Goal: Information Seeking & Learning: Learn about a topic

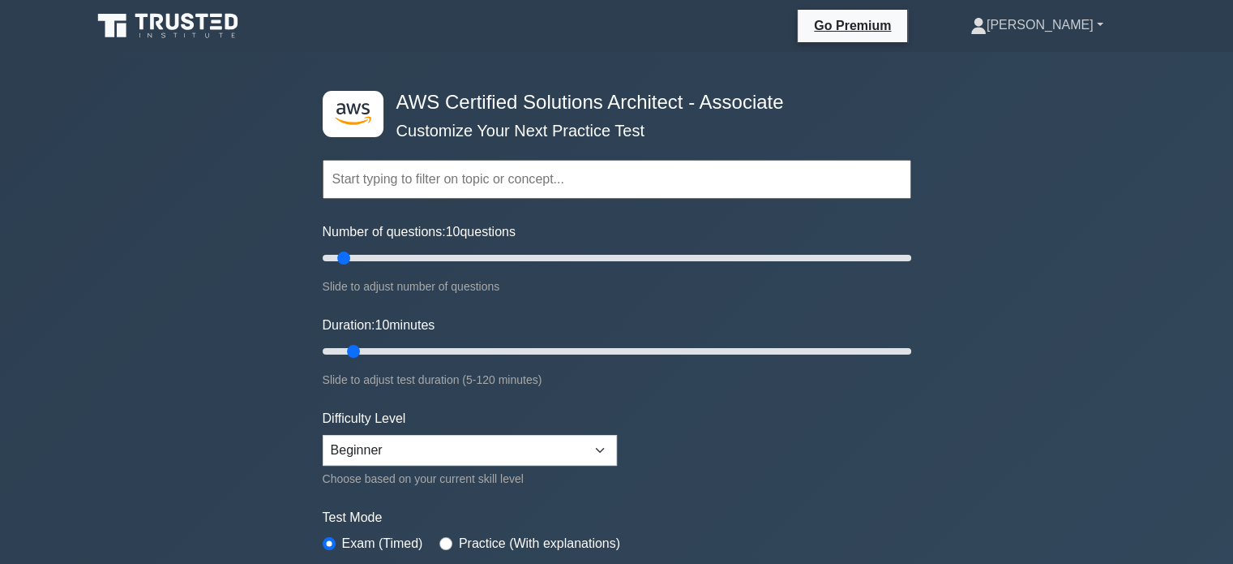
click at [1089, 15] on link "[PERSON_NAME]" at bounding box center [1037, 25] width 211 height 32
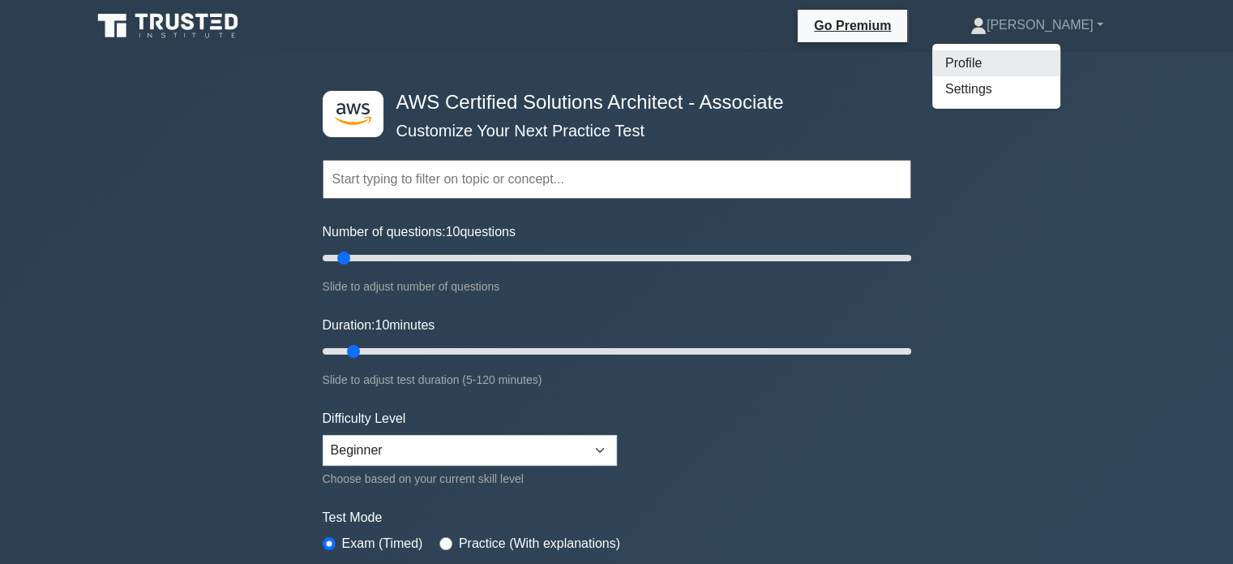
click at [990, 66] on link "Profile" at bounding box center [996, 63] width 128 height 26
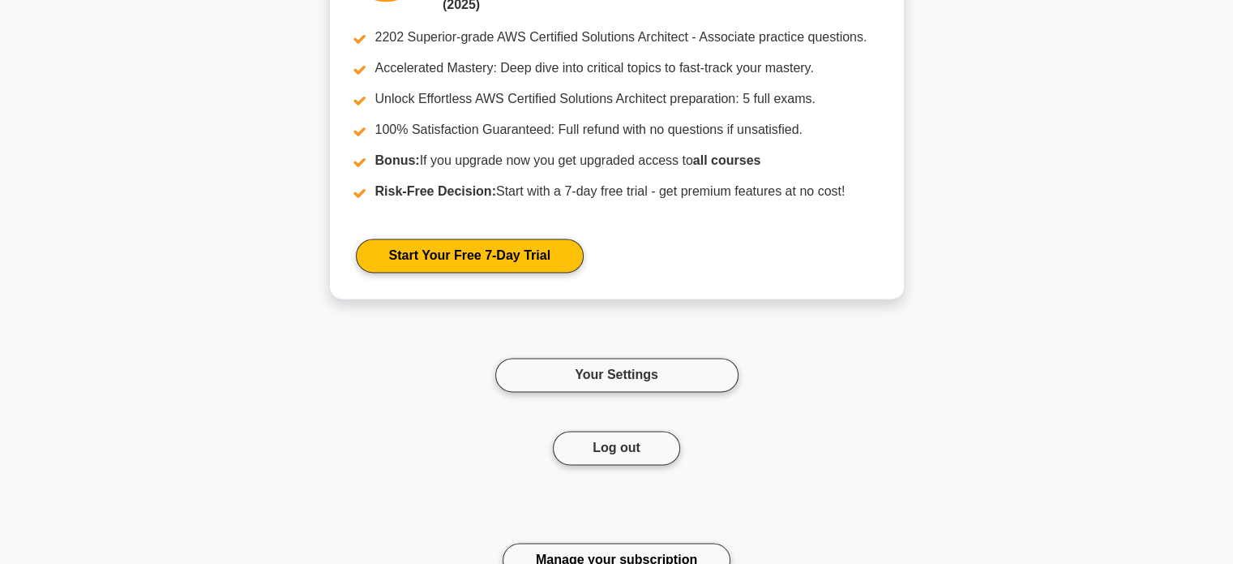
scroll to position [2692, 0]
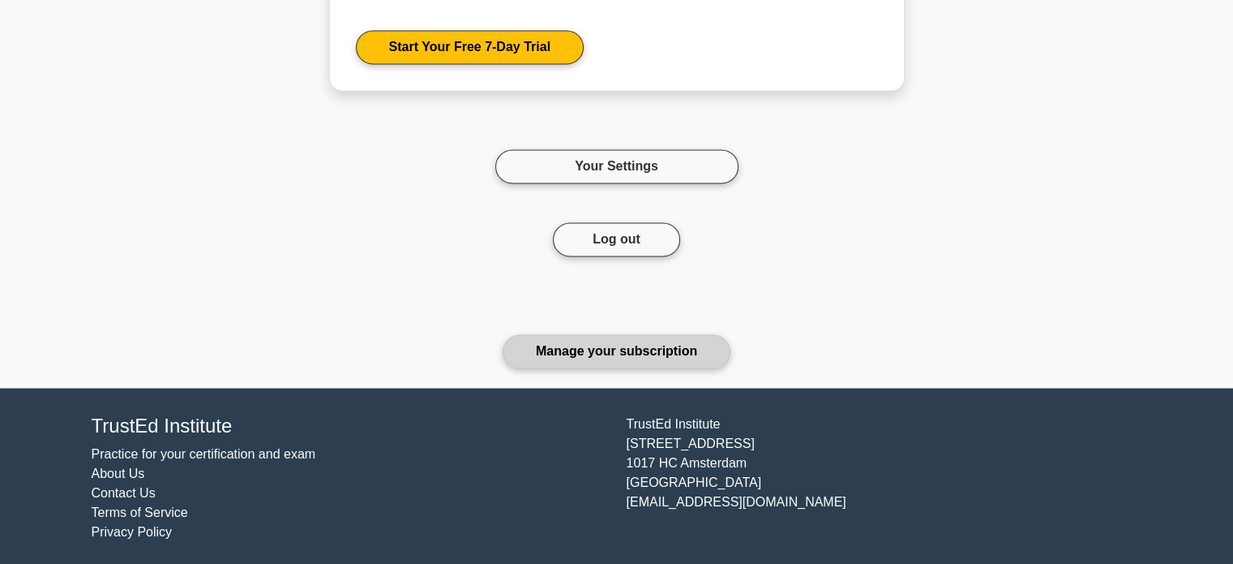
click at [568, 341] on link "Manage your subscription" at bounding box center [617, 351] width 228 height 34
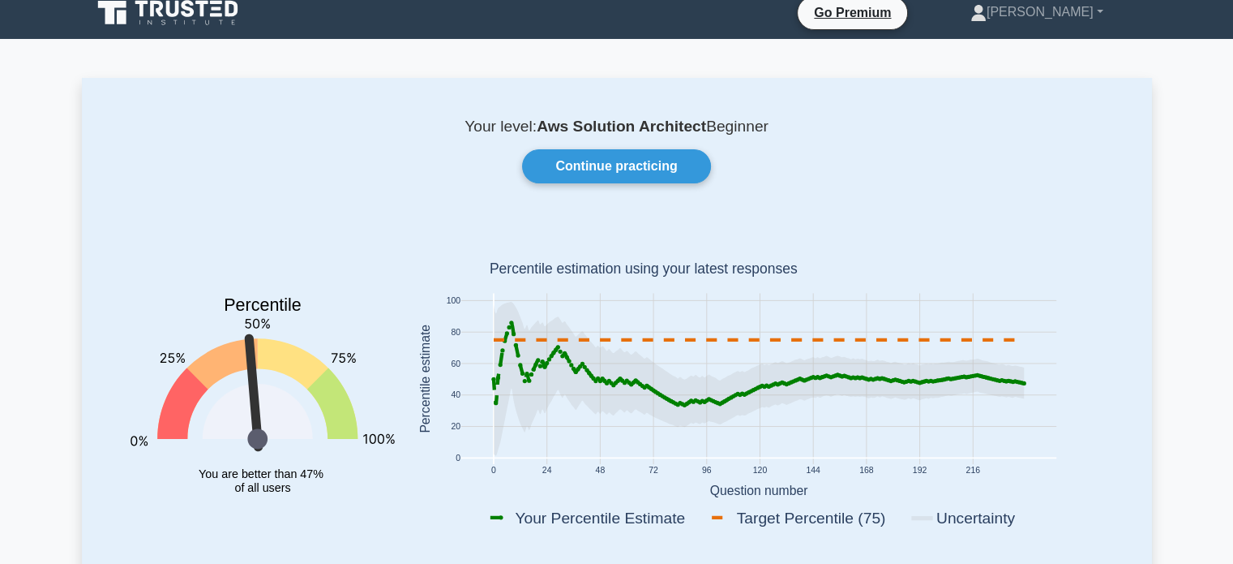
scroll to position [0, 0]
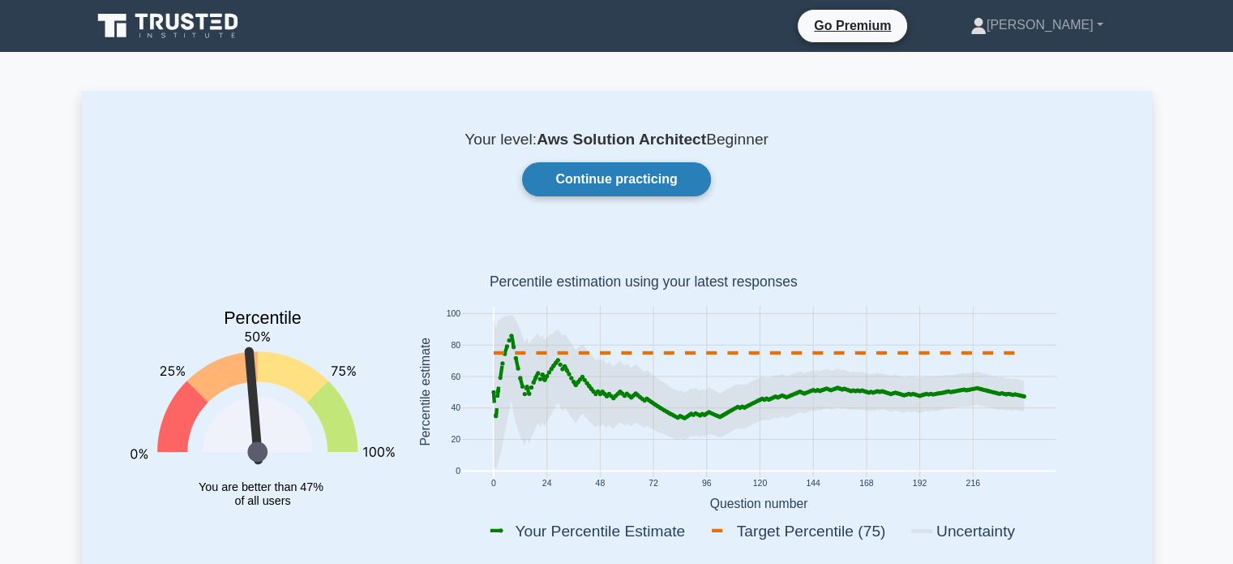
click at [619, 182] on link "Continue practicing" at bounding box center [616, 179] width 188 height 34
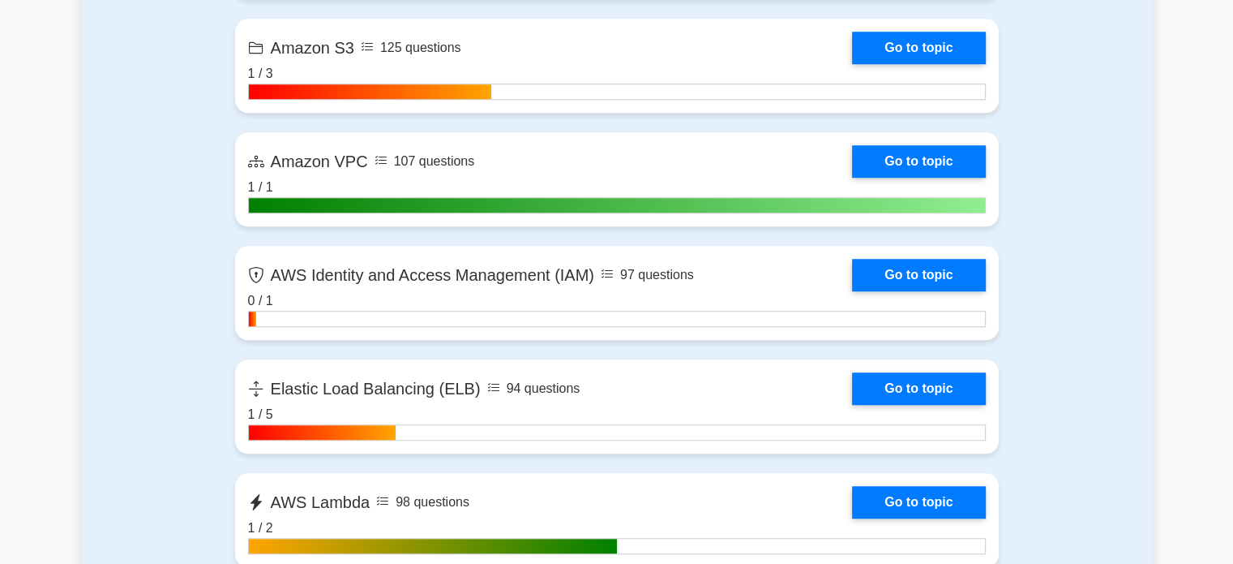
scroll to position [1346, 0]
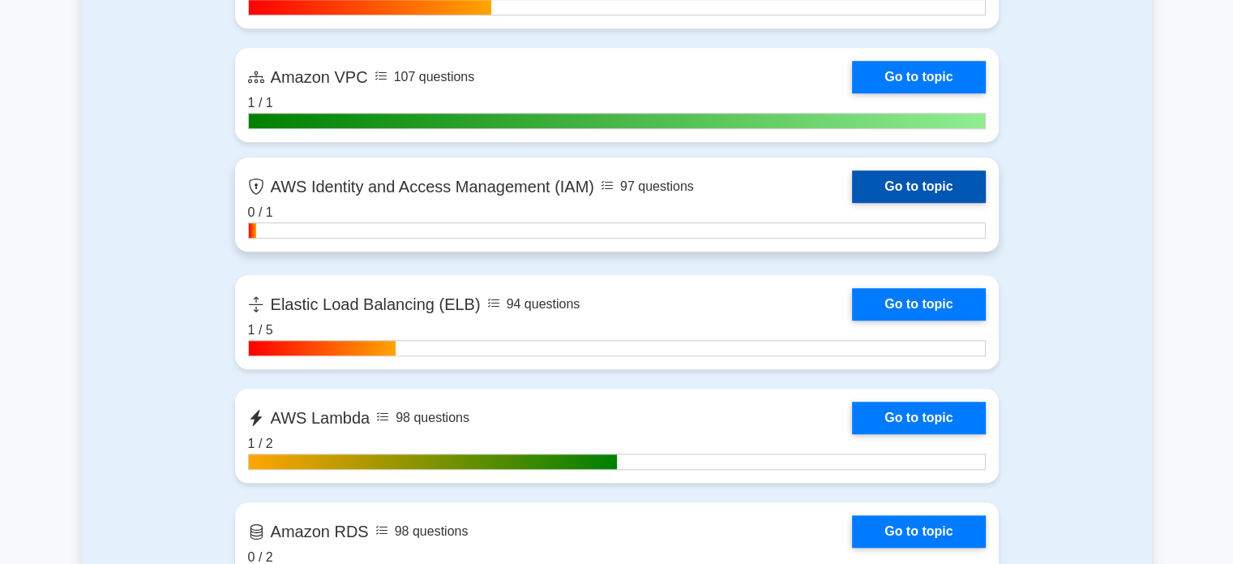
click at [852, 189] on link "Go to topic" at bounding box center [918, 186] width 133 height 32
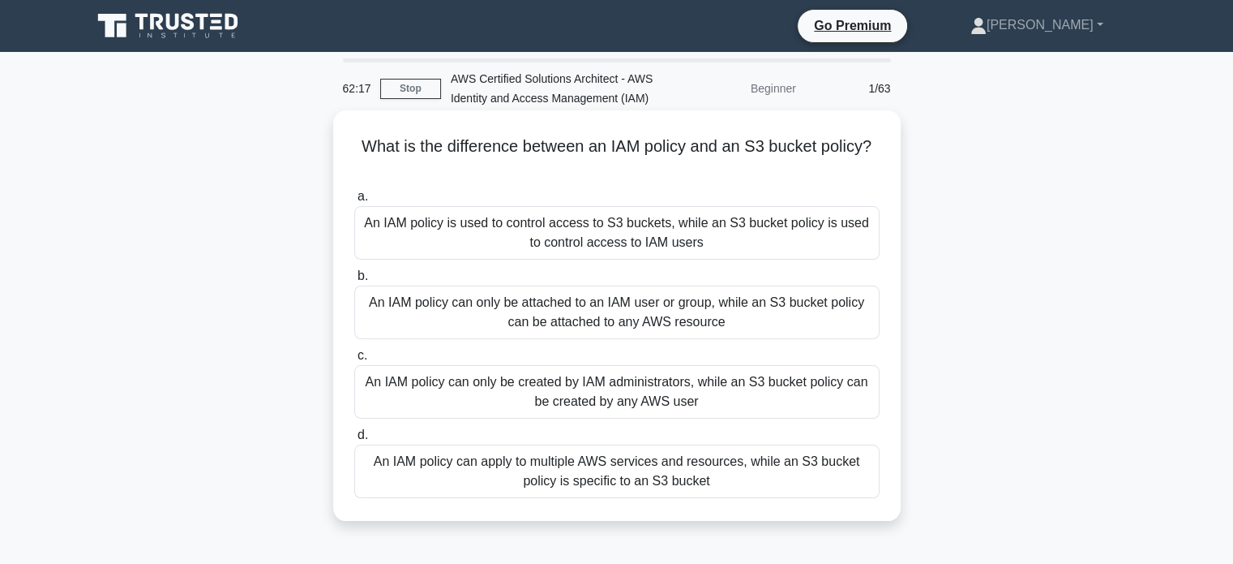
click at [417, 486] on div "An IAM policy can apply to multiple AWS services and resources, while an S3 buc…" at bounding box center [616, 471] width 525 height 54
click at [354, 440] on input "d. An IAM policy can apply to multiple AWS services and resources, while an S3 …" at bounding box center [354, 435] width 0 height 11
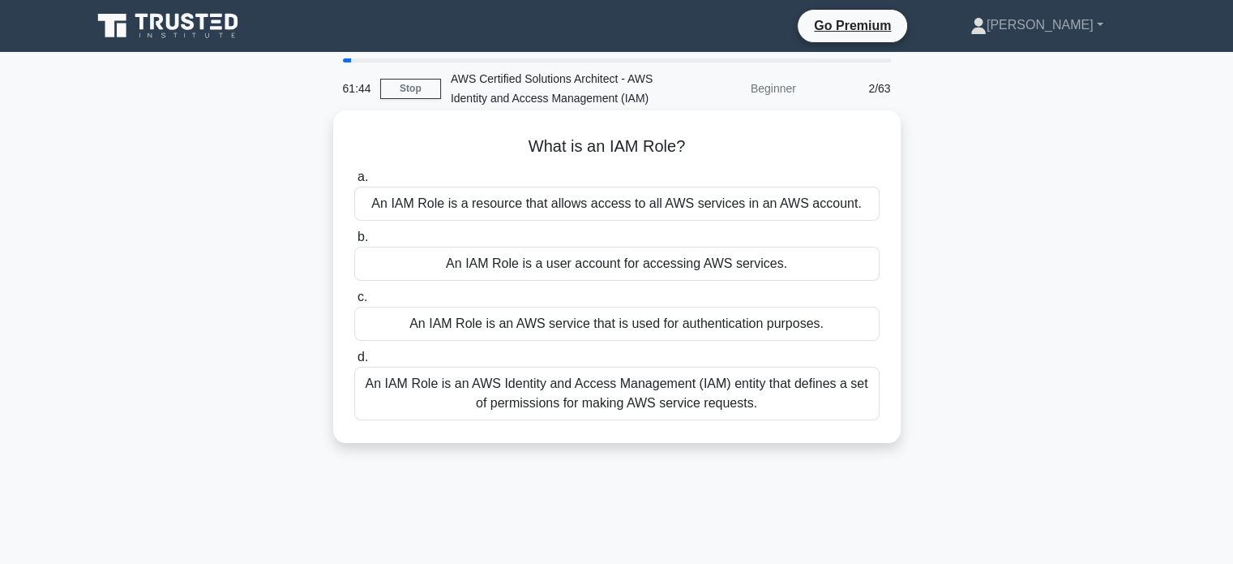
click at [509, 404] on div "An IAM Role is an AWS Identity and Access Management (IAM) entity that defines …" at bounding box center [616, 393] width 525 height 54
click at [354, 362] on input "d. An IAM Role is an AWS Identity and Access Management (IAM) entity that defin…" at bounding box center [354, 357] width 0 height 11
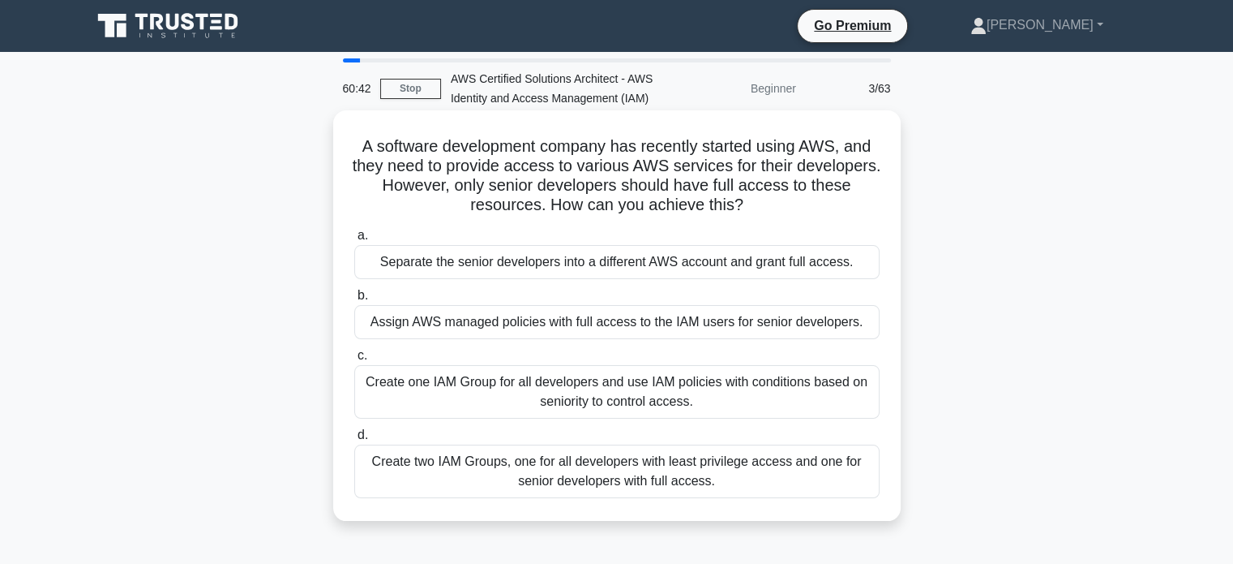
click at [538, 388] on div "Create one IAM Group for all developers and use IAM policies with conditions ba…" at bounding box center [616, 392] width 525 height 54
click at [354, 361] on input "c. Create one IAM Group for all developers and use IAM policies with conditions…" at bounding box center [354, 355] width 0 height 11
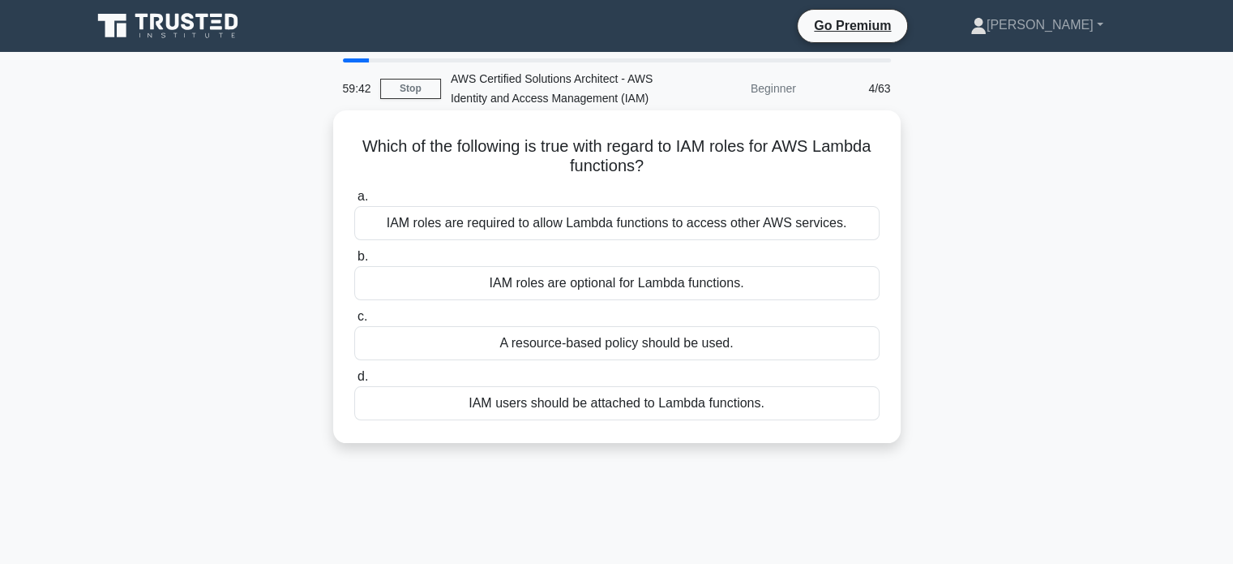
click at [573, 346] on div "A resource-based policy should be used." at bounding box center [616, 343] width 525 height 34
click at [354, 322] on input "c. A resource-based policy should be used." at bounding box center [354, 316] width 0 height 11
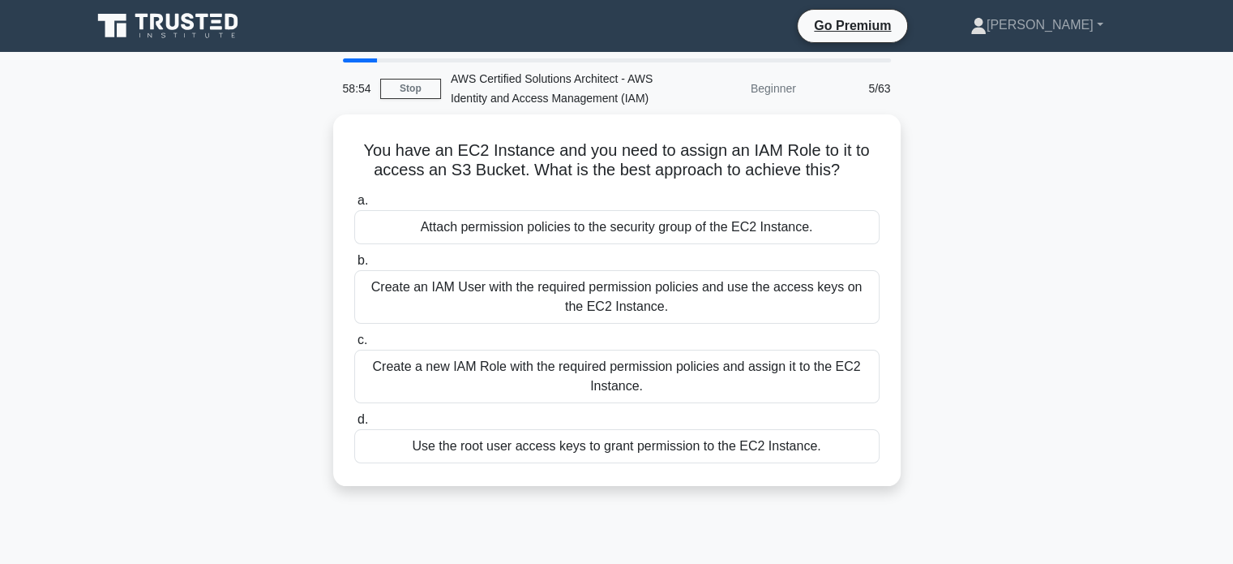
click at [573, 349] on div "Create a new IAM Role with the required permission policies and assign it to th…" at bounding box center [616, 376] width 525 height 54
click at [354, 345] on input "c. Create a new IAM Role with the required permission policies and assign it to…" at bounding box center [354, 340] width 0 height 11
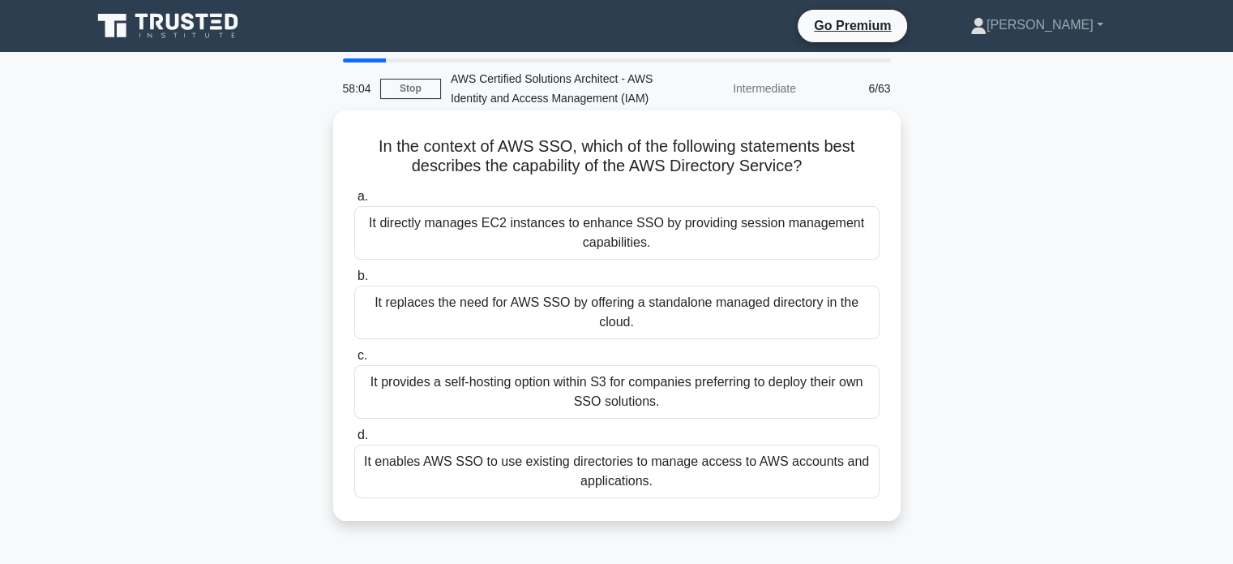
click at [416, 314] on div "It replaces the need for AWS SSO by offering a standalone managed directory in …" at bounding box center [616, 312] width 525 height 54
click at [354, 281] on input "b. It replaces the need for AWS SSO by offering a standalone managed directory …" at bounding box center [354, 276] width 0 height 11
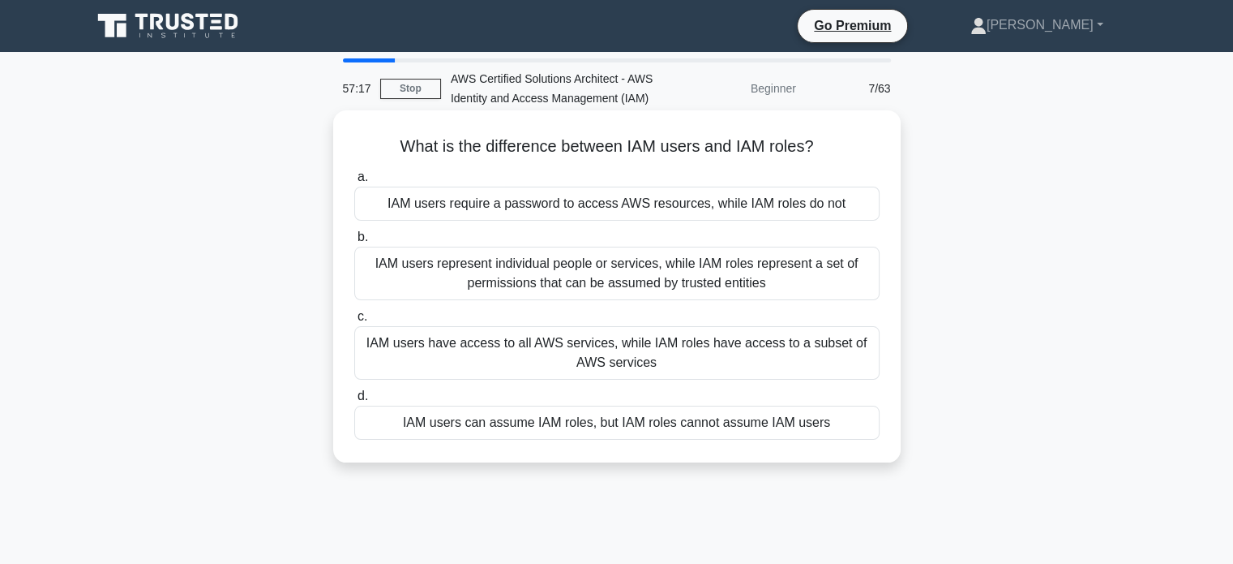
click at [424, 414] on div "IAM users can assume IAM roles, but IAM roles cannot assume IAM users" at bounding box center [616, 422] width 525 height 34
click at [354, 401] on input "d. IAM users can assume IAM roles, but IAM roles cannot assume IAM users" at bounding box center [354, 396] width 0 height 11
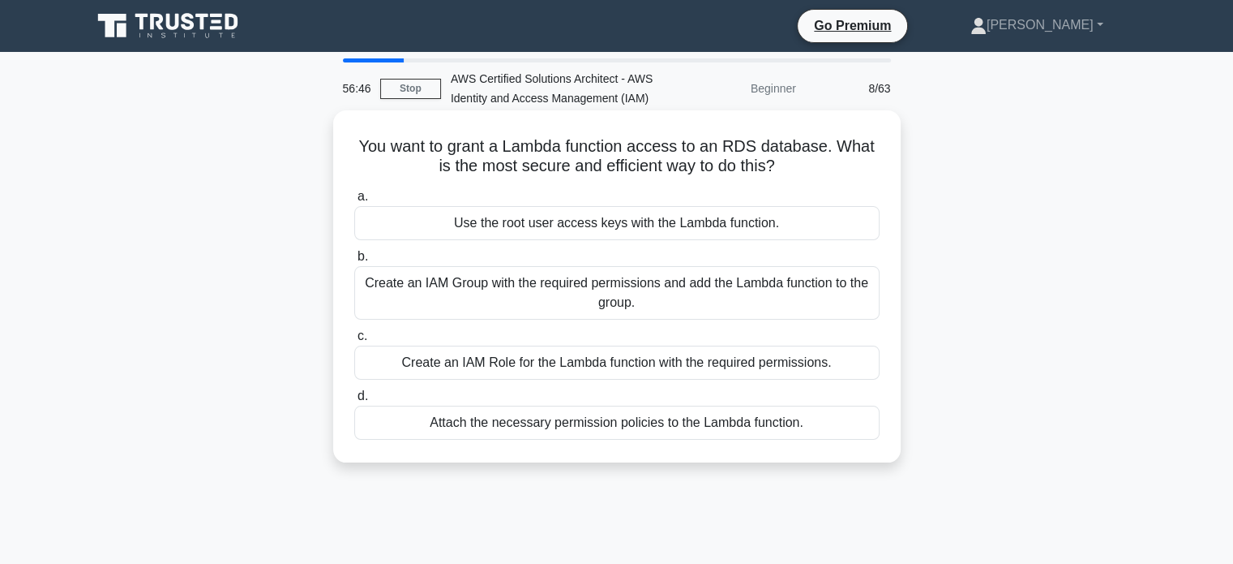
click at [402, 365] on div "Create an IAM Role for the Lambda function with the required permissions." at bounding box center [616, 362] width 525 height 34
click at [354, 341] on input "c. Create an IAM Role for the Lambda function with the required permissions." at bounding box center [354, 336] width 0 height 11
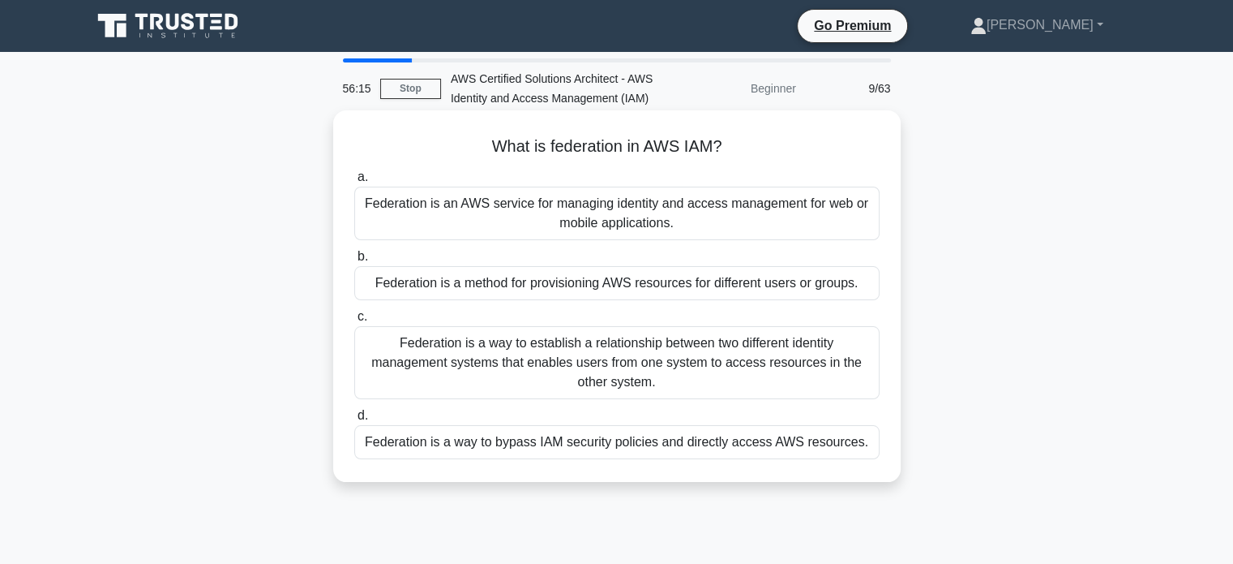
click at [429, 354] on div "Federation is a way to establish a relationship between two different identity …" at bounding box center [616, 362] width 525 height 73
click at [354, 322] on input "c. Federation is a way to establish a relationship between two different identi…" at bounding box center [354, 316] width 0 height 11
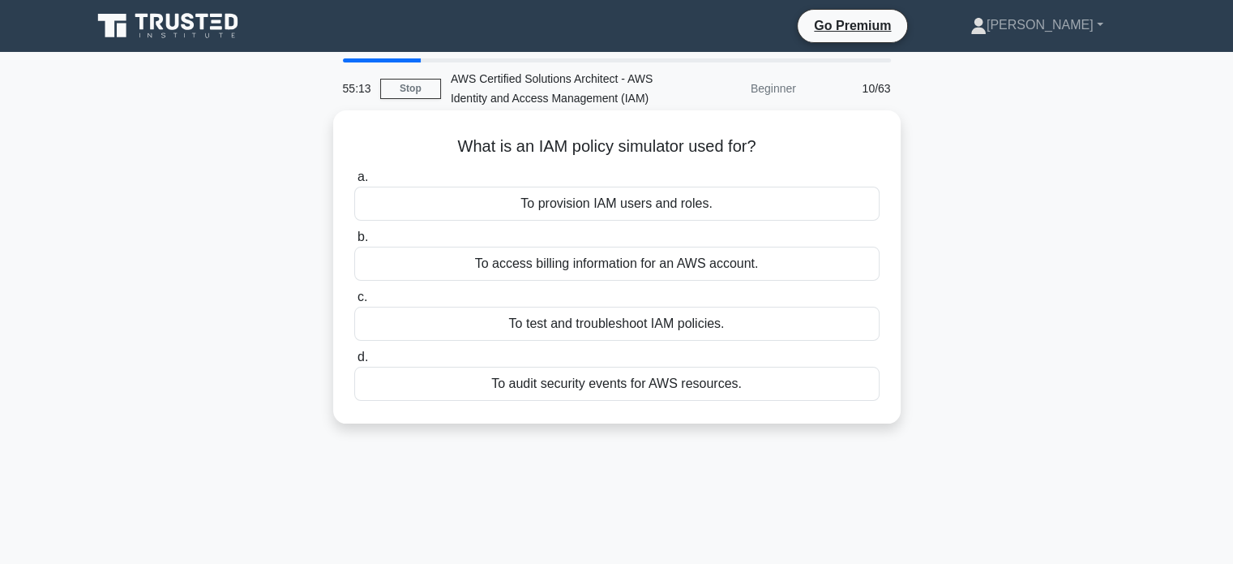
click at [551, 385] on div "To audit security events for AWS resources." at bounding box center [616, 383] width 525 height 34
click at [354, 362] on input "d. To audit security events for AWS resources." at bounding box center [354, 357] width 0 height 11
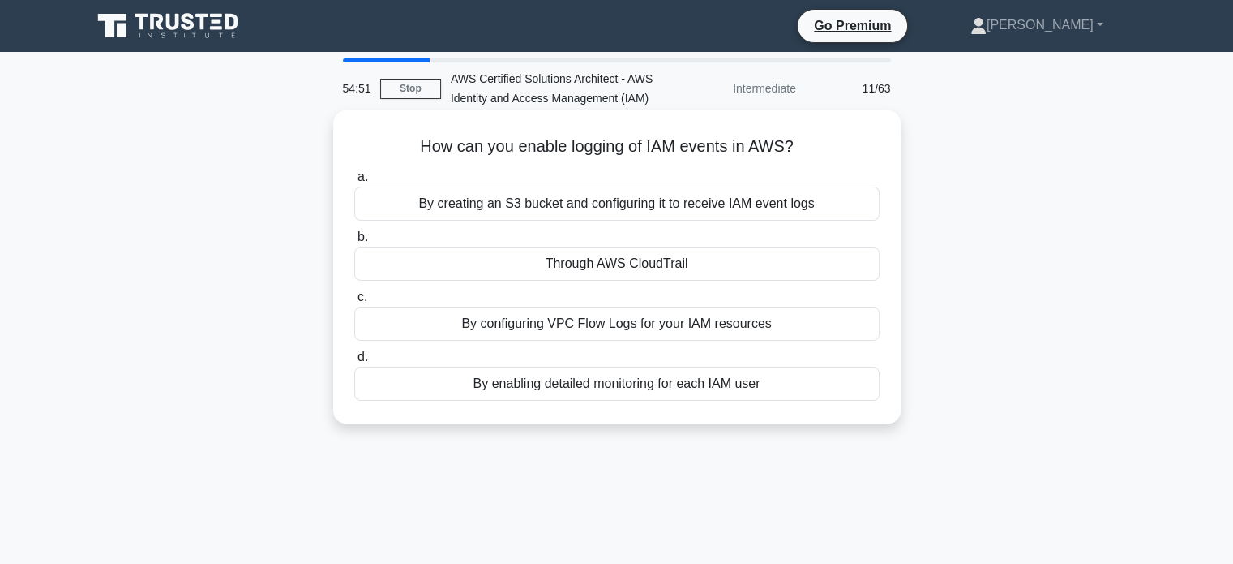
click at [581, 270] on div "Through AWS CloudTrail" at bounding box center [616, 263] width 525 height 34
click at [354, 242] on input "b. Through AWS CloudTrail" at bounding box center [354, 237] width 0 height 11
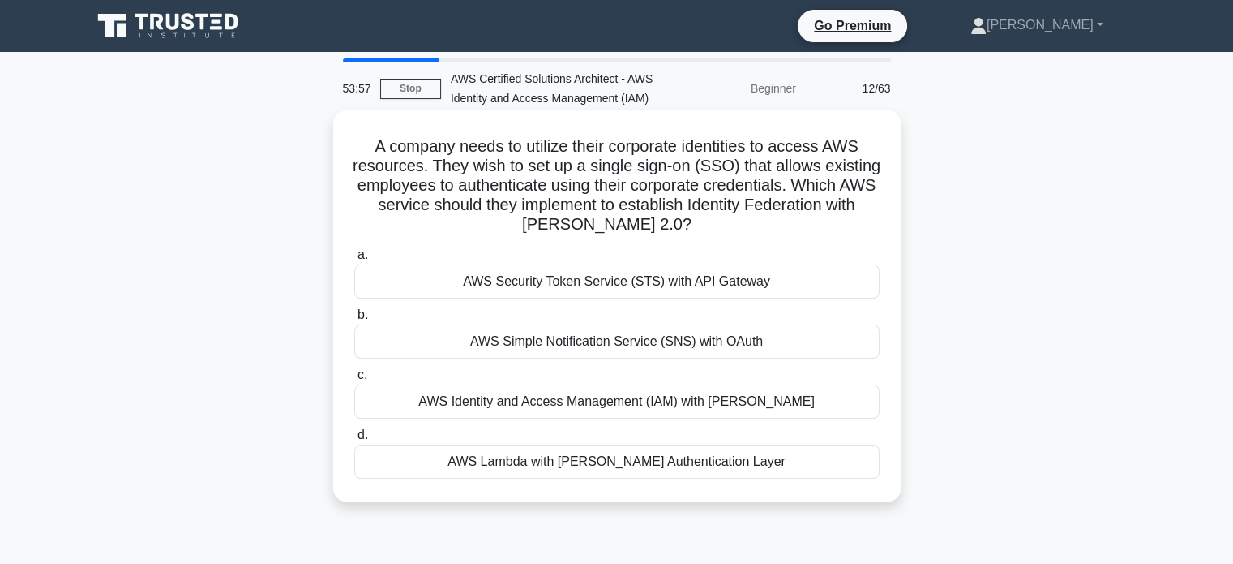
click at [579, 403] on div "AWS Identity and Access Management (IAM) with SAML" at bounding box center [616, 401] width 525 height 34
click at [354, 380] on input "c. AWS Identity and Access Management (IAM) with SAML" at bounding box center [354, 375] width 0 height 11
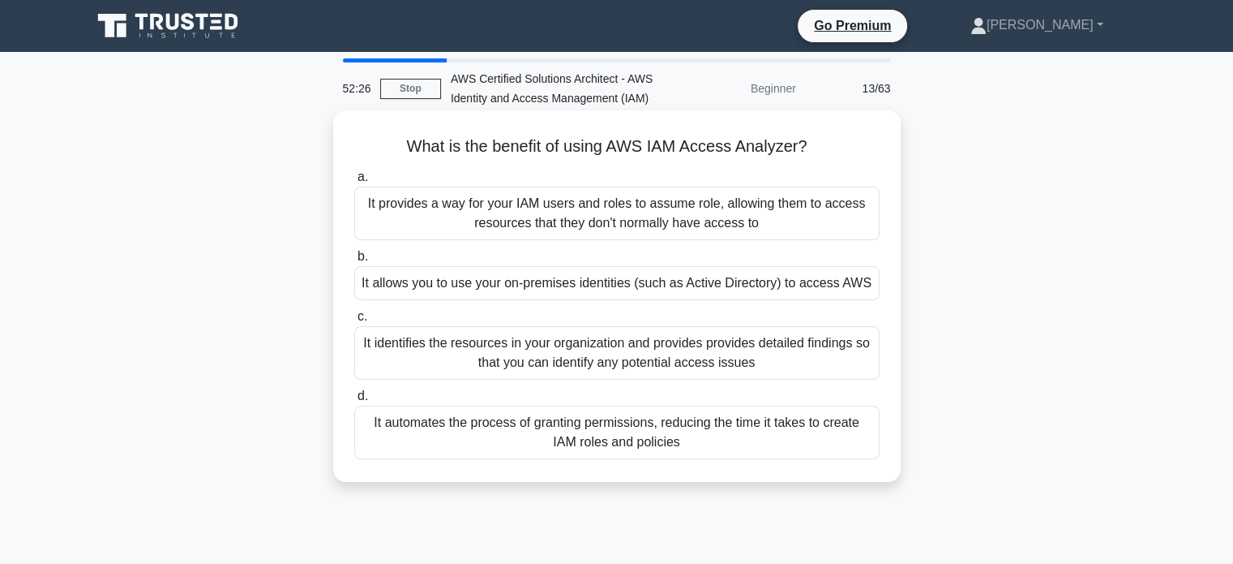
click at [435, 342] on div "It identifies the resources in your organization and provides provides detailed…" at bounding box center [616, 353] width 525 height 54
click at [354, 322] on input "c. It identifies the resources in your organization and provides provides detai…" at bounding box center [354, 316] width 0 height 11
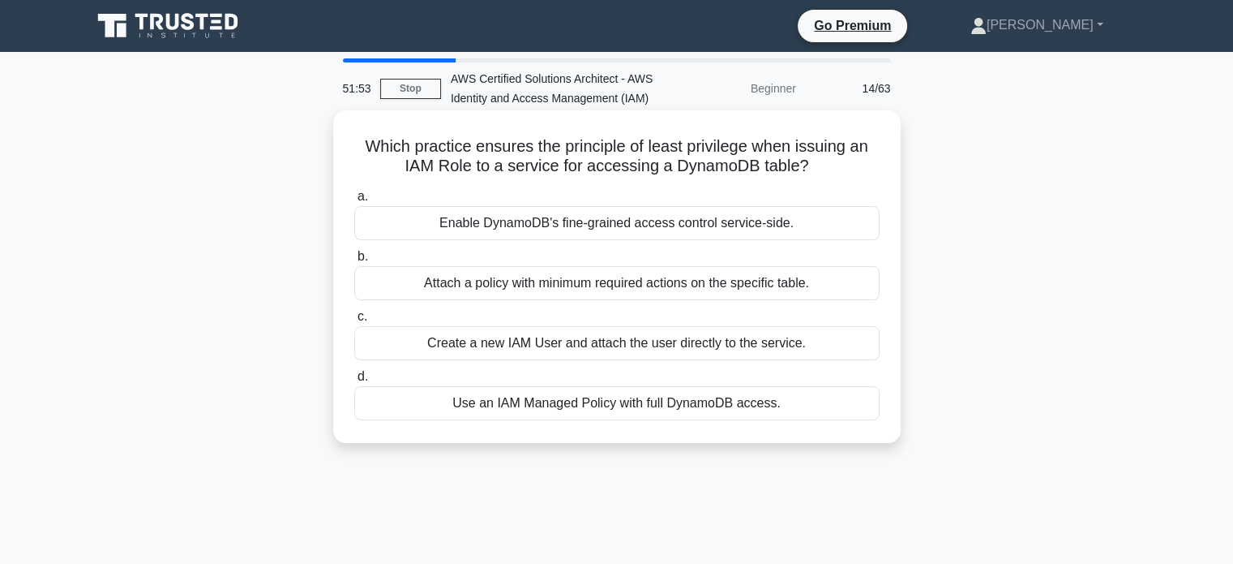
click at [611, 212] on div "Enable DynamoDB's fine-grained access control service-side." at bounding box center [616, 223] width 525 height 34
click at [354, 202] on input "a. Enable DynamoDB's fine-grained access control service-side." at bounding box center [354, 196] width 0 height 11
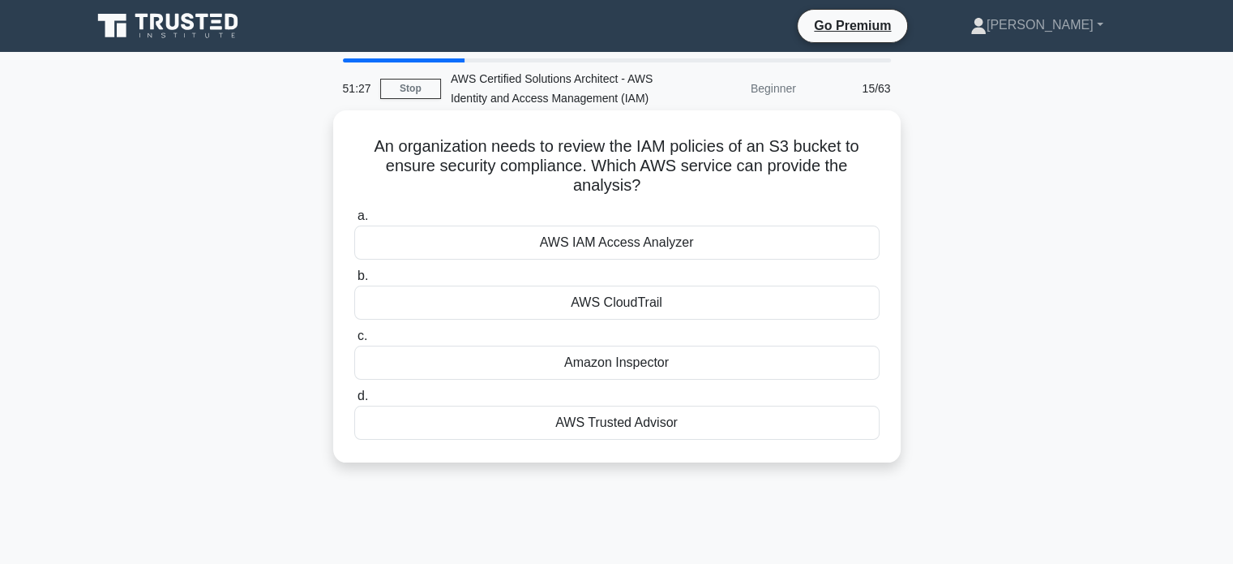
click at [551, 300] on div "AWS CloudTrail" at bounding box center [616, 302] width 525 height 34
click at [354, 281] on input "b. AWS CloudTrail" at bounding box center [354, 276] width 0 height 11
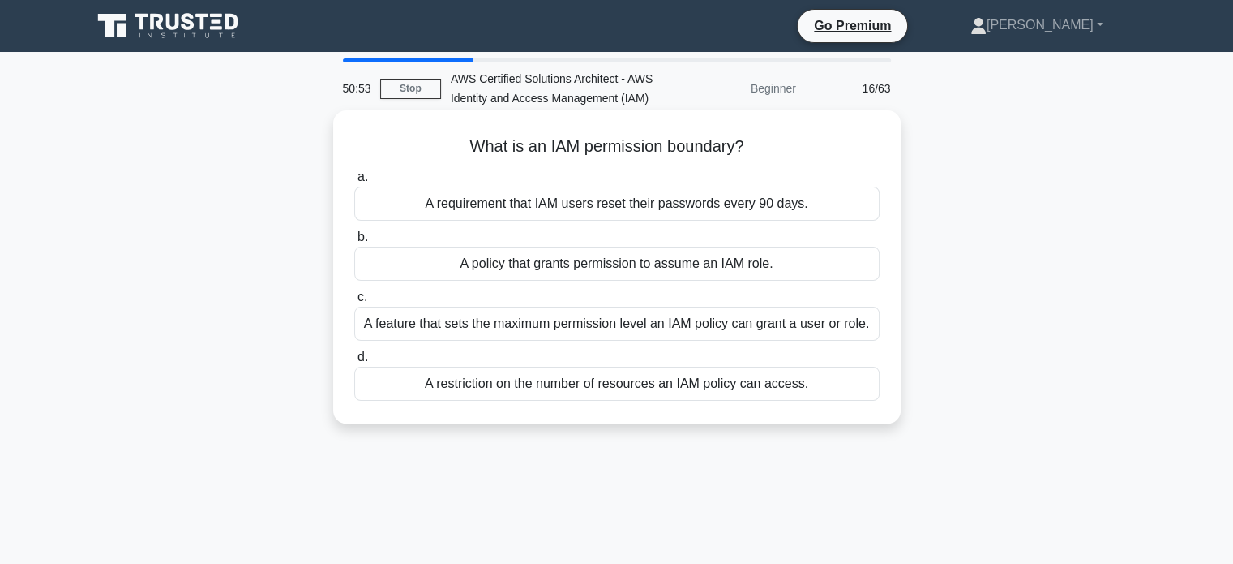
click at [559, 330] on div "A feature that sets the maximum permission level an IAM policy can grant a user…" at bounding box center [616, 323] width 525 height 34
click at [354, 302] on input "c. A feature that sets the maximum permission level an IAM policy can grant a u…" at bounding box center [354, 297] width 0 height 11
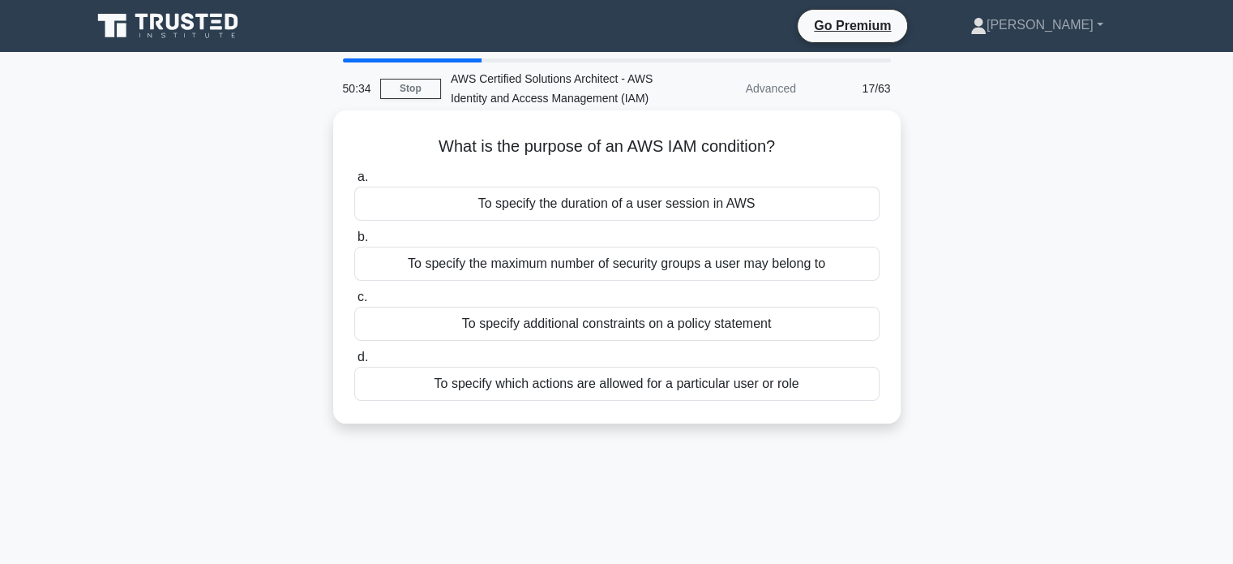
click at [394, 146] on h5 "What is the purpose of an AWS IAM condition? .spinner_0XTQ{transform-origin:cen…" at bounding box center [617, 146] width 529 height 21
click at [504, 392] on div "To specify which actions are allowed for a particular user or role" at bounding box center [616, 383] width 525 height 34
click at [354, 362] on input "d. To specify which actions are allowed for a particular user or role" at bounding box center [354, 357] width 0 height 11
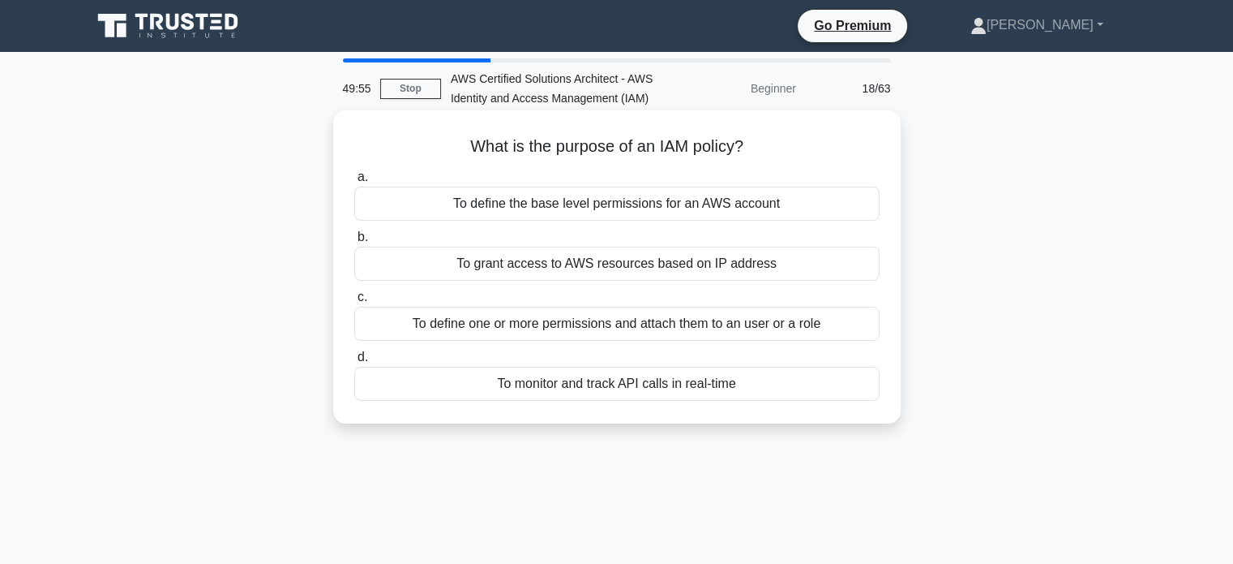
click at [468, 331] on div "To define one or more permissions and attach them to an user or a role" at bounding box center [616, 323] width 525 height 34
click at [354, 302] on input "c. To define one or more permissions and attach them to an user or a role" at bounding box center [354, 297] width 0 height 11
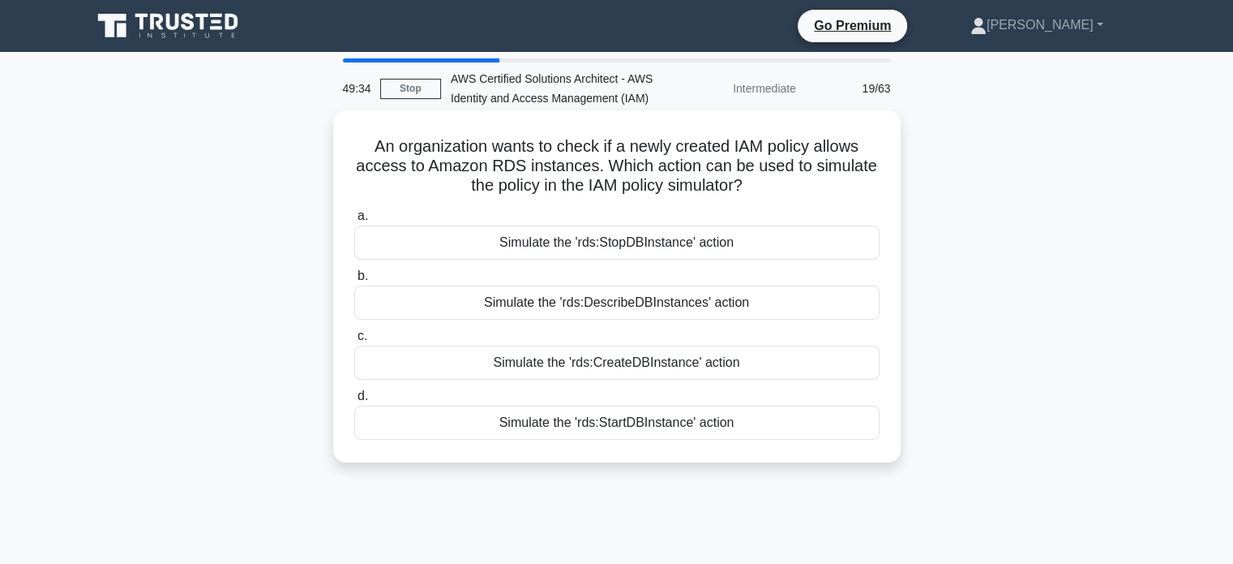
click at [581, 303] on div "Simulate the 'rds:DescribeDBInstances' action" at bounding box center [616, 302] width 525 height 34
click at [354, 281] on input "b. Simulate the 'rds:DescribeDBInstances' action" at bounding box center [354, 276] width 0 height 11
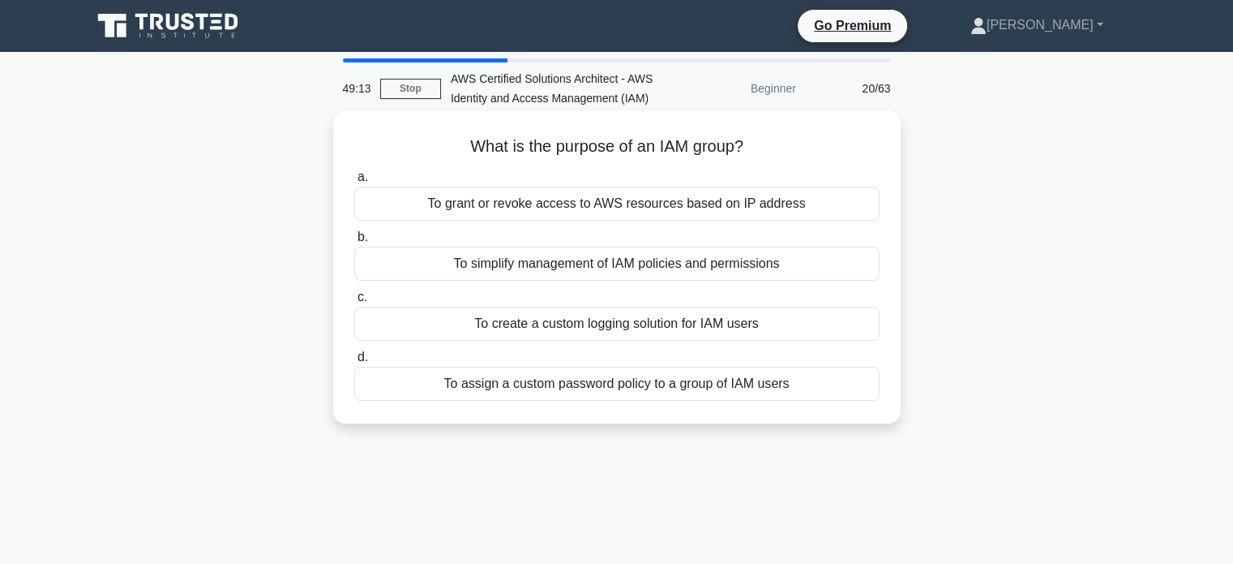
click at [606, 263] on div "To simplify management of IAM policies and permissions" at bounding box center [616, 263] width 525 height 34
click at [354, 242] on input "b. To simplify management of IAM policies and permissions" at bounding box center [354, 237] width 0 height 11
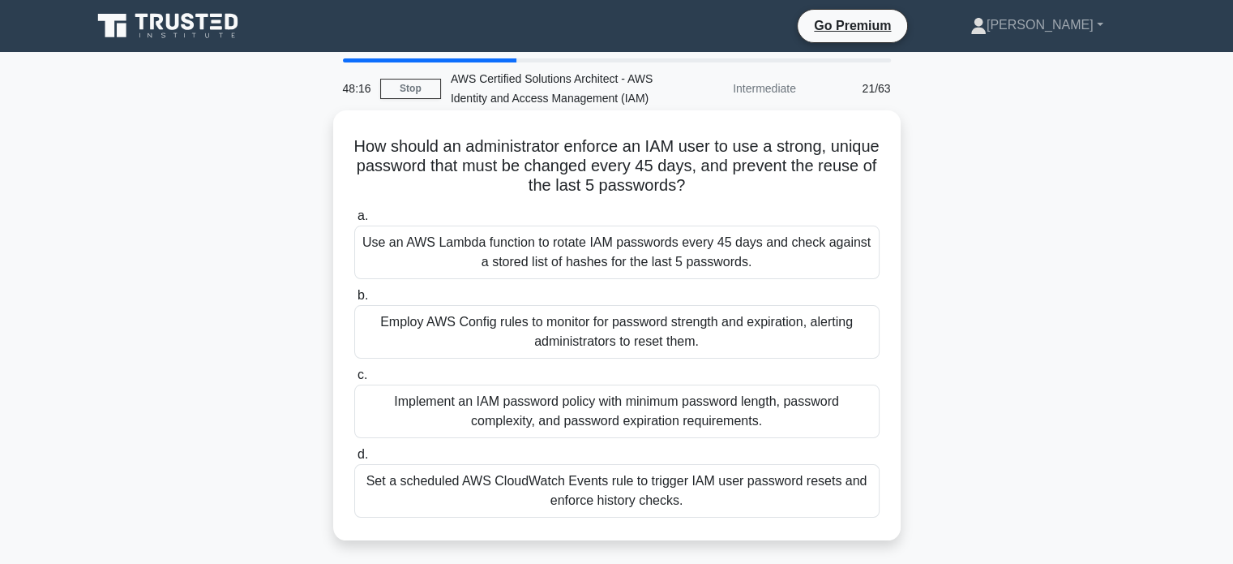
click at [477, 499] on div "Set a scheduled AWS CloudWatch Events rule to trigger IAM user password resets …" at bounding box center [616, 491] width 525 height 54
click at [354, 460] on input "d. Set a scheduled AWS CloudWatch Events rule to trigger IAM user password rese…" at bounding box center [354, 454] width 0 height 11
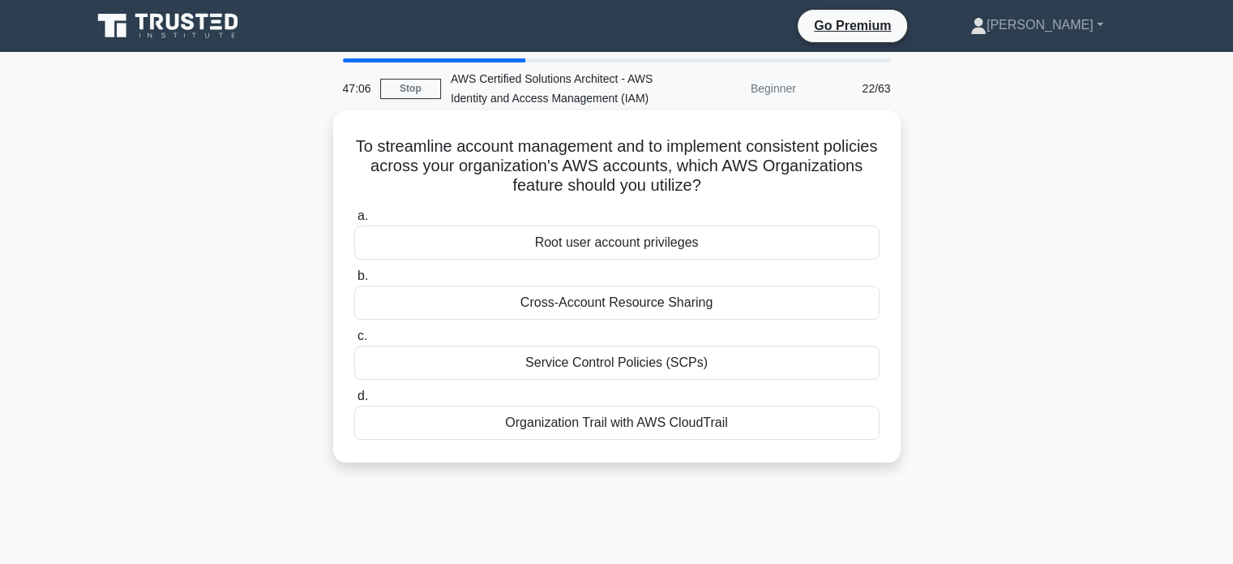
click at [546, 302] on div "Cross-Account Resource Sharing" at bounding box center [616, 302] width 525 height 34
click at [354, 281] on input "b. Cross-Account Resource Sharing" at bounding box center [354, 276] width 0 height 11
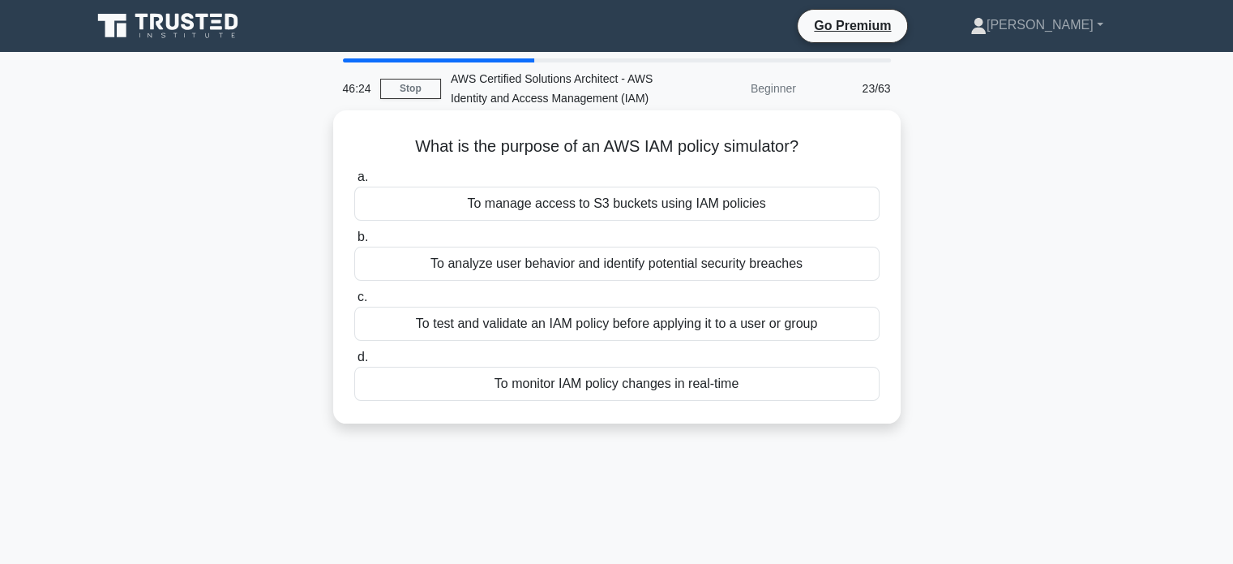
click at [476, 324] on div "To test and validate an IAM policy before applying it to a user or group" at bounding box center [616, 323] width 525 height 34
click at [354, 302] on input "c. To test and validate an IAM policy before applying it to a user or group" at bounding box center [354, 297] width 0 height 11
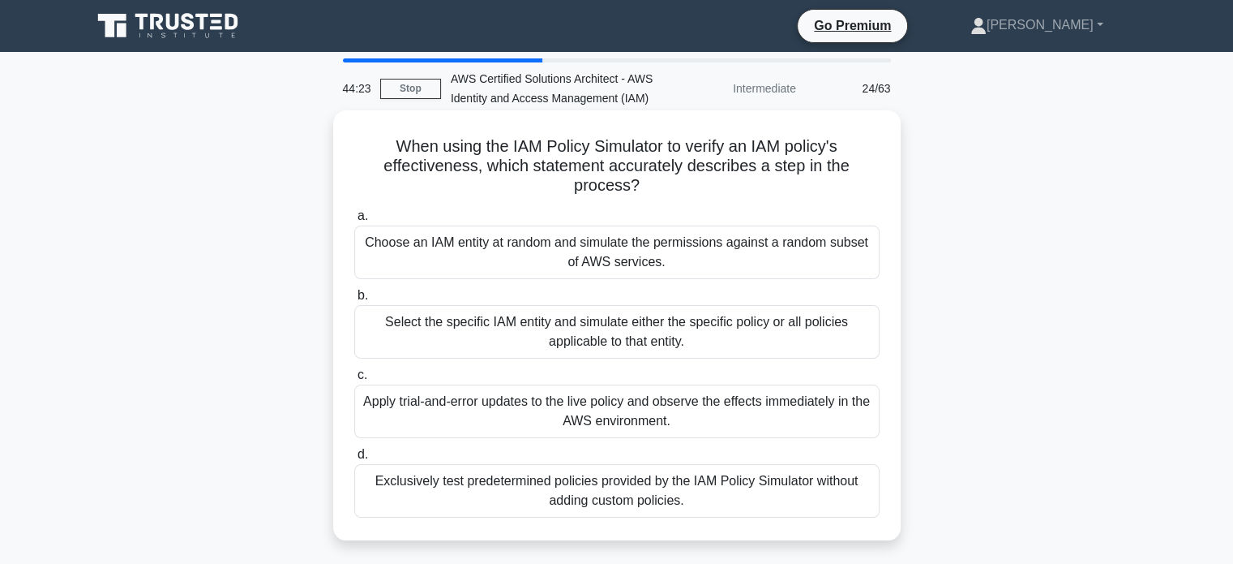
click at [476, 486] on div "Exclusively test predetermined policies provided by the IAM Policy Simulator wi…" at bounding box center [616, 491] width 525 height 54
click at [354, 460] on input "d. Exclusively test predetermined policies provided by the IAM Policy Simulator…" at bounding box center [354, 454] width 0 height 11
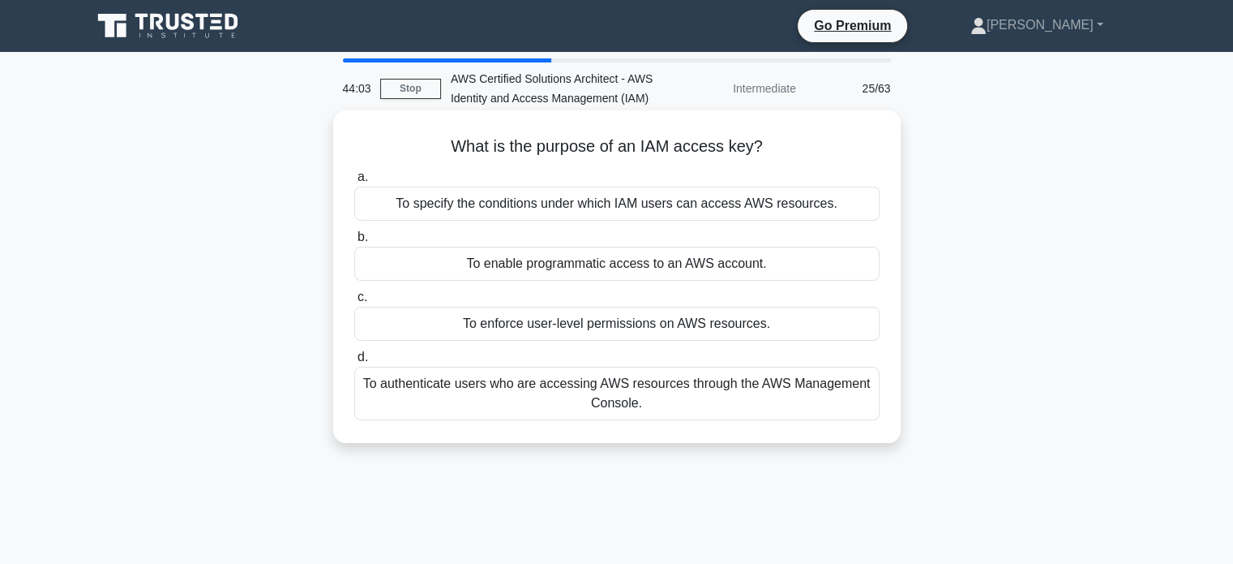
click at [532, 254] on div "To enable programmatic access to an AWS account." at bounding box center [616, 263] width 525 height 34
click at [354, 242] on input "b. To enable programmatic access to an AWS account." at bounding box center [354, 237] width 0 height 11
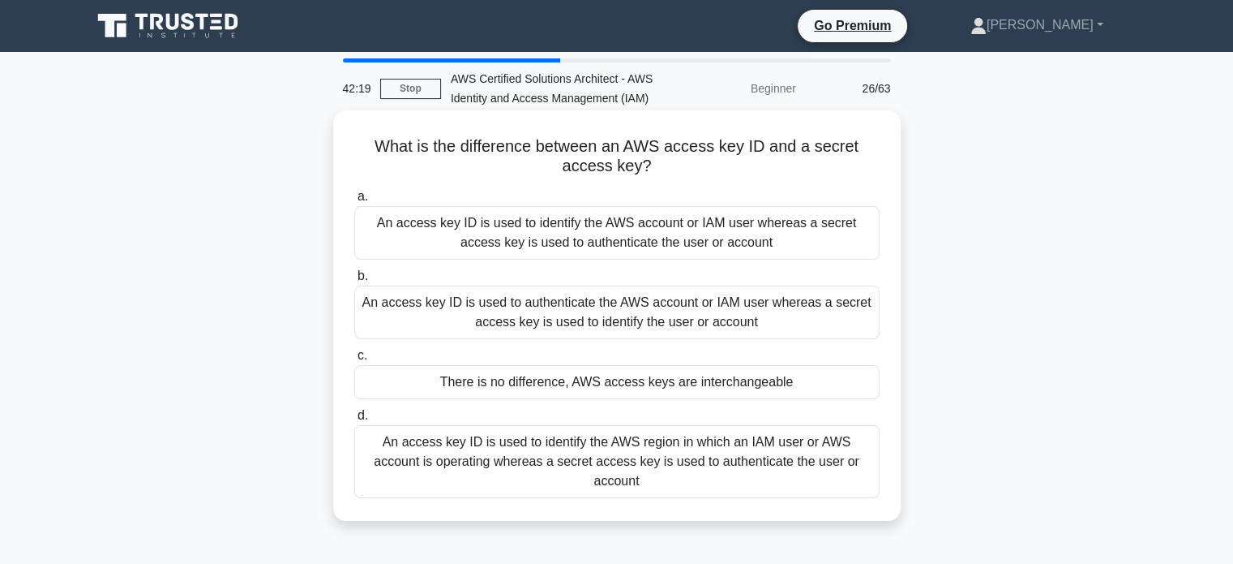
click at [532, 236] on div "An access key ID is used to identify the AWS account or IAM user whereas a secr…" at bounding box center [616, 233] width 525 height 54
click at [354, 202] on input "a. An access key ID is used to identify the AWS account or IAM user whereas a s…" at bounding box center [354, 196] width 0 height 11
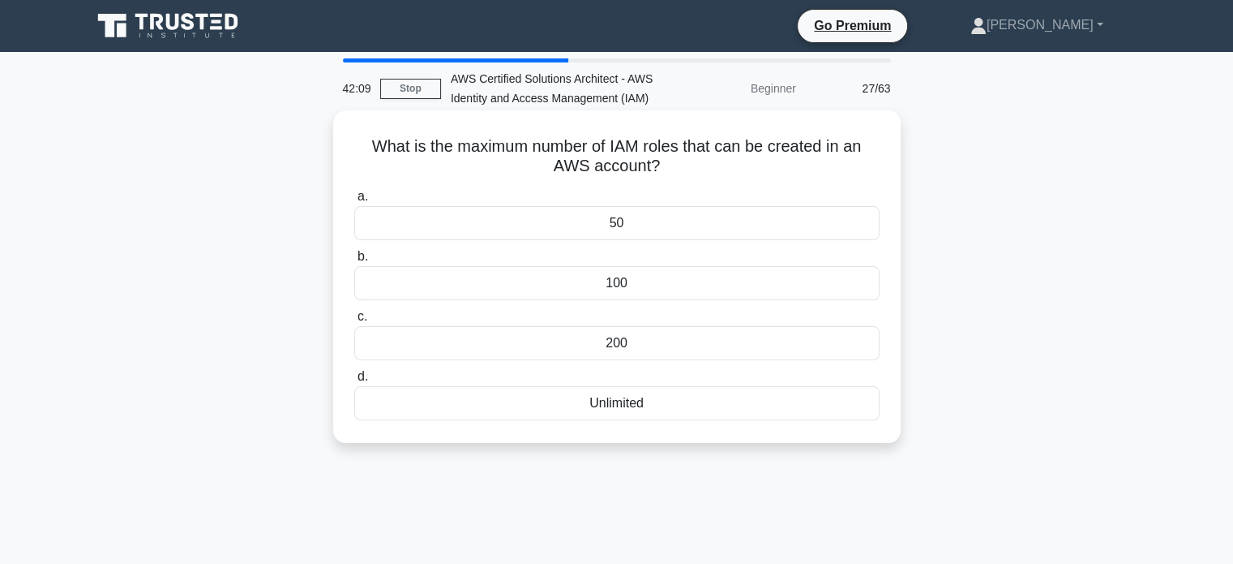
click at [617, 398] on div "Unlimited" at bounding box center [616, 403] width 525 height 34
click at [354, 382] on input "d. Unlimited" at bounding box center [354, 376] width 0 height 11
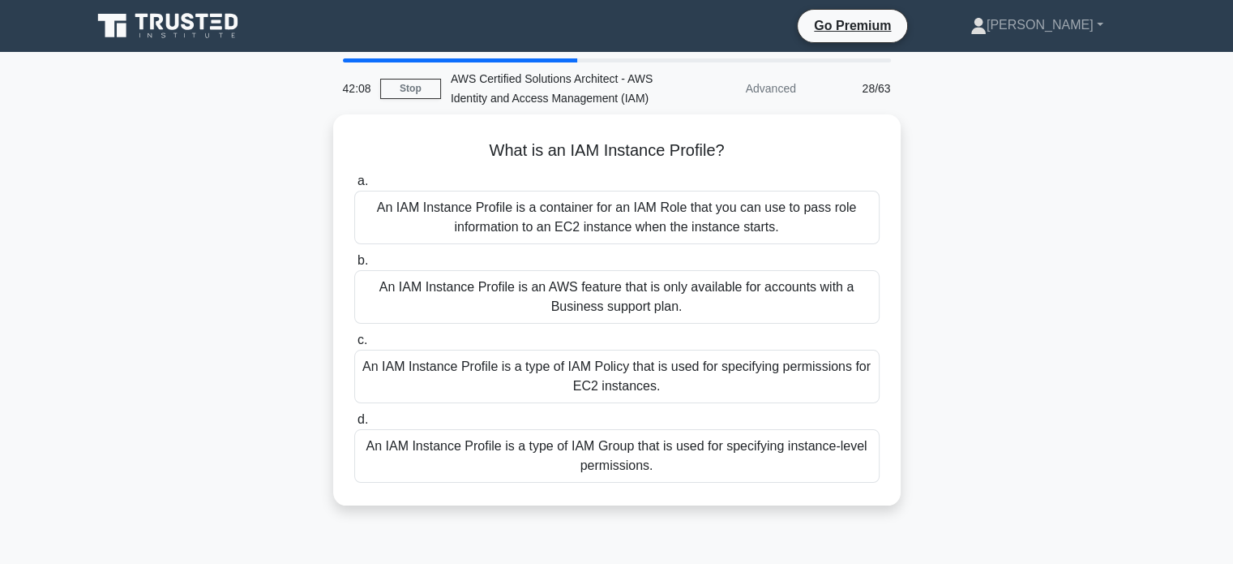
click at [617, 398] on div "An IAM Instance Profile is a type of IAM Policy that is used for specifying per…" at bounding box center [616, 376] width 525 height 54
click at [354, 345] on input "c. An IAM Instance Profile is a type of IAM Policy that is used for specifying …" at bounding box center [354, 340] width 0 height 11
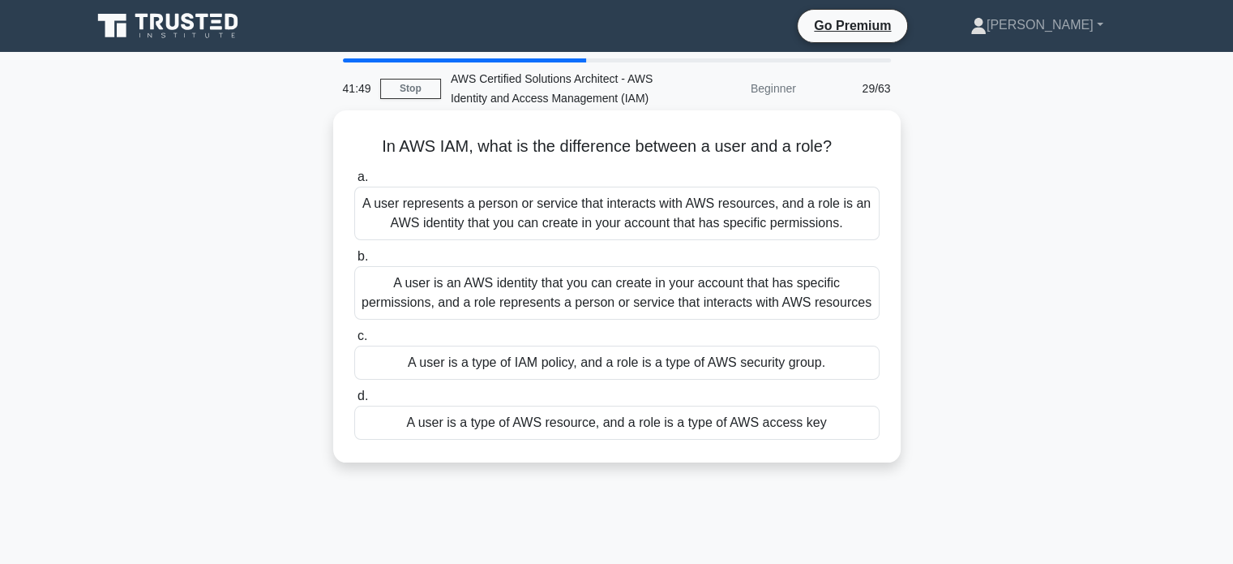
click at [873, 132] on div "In AWS IAM, what is the difference between a user and a role? .spinner_0XTQ{tra…" at bounding box center [617, 286] width 555 height 339
click at [612, 221] on div "A user represents a person or service that interacts with AWS resources, and a …" at bounding box center [616, 213] width 525 height 54
click at [354, 182] on input "a. A user represents a person or service that interacts with AWS resources, and…" at bounding box center [354, 177] width 0 height 11
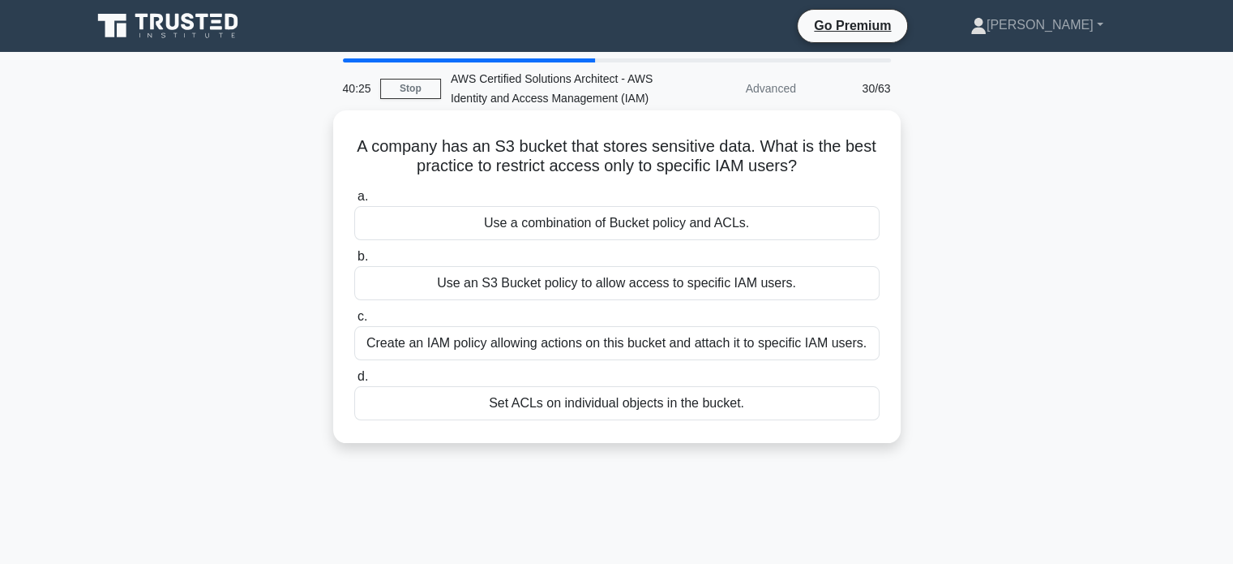
click at [525, 286] on div "Use an S3 Bucket policy to allow access to specific IAM users." at bounding box center [616, 283] width 525 height 34
click at [354, 262] on input "b. Use an S3 Bucket policy to allow access to specific IAM users." at bounding box center [354, 256] width 0 height 11
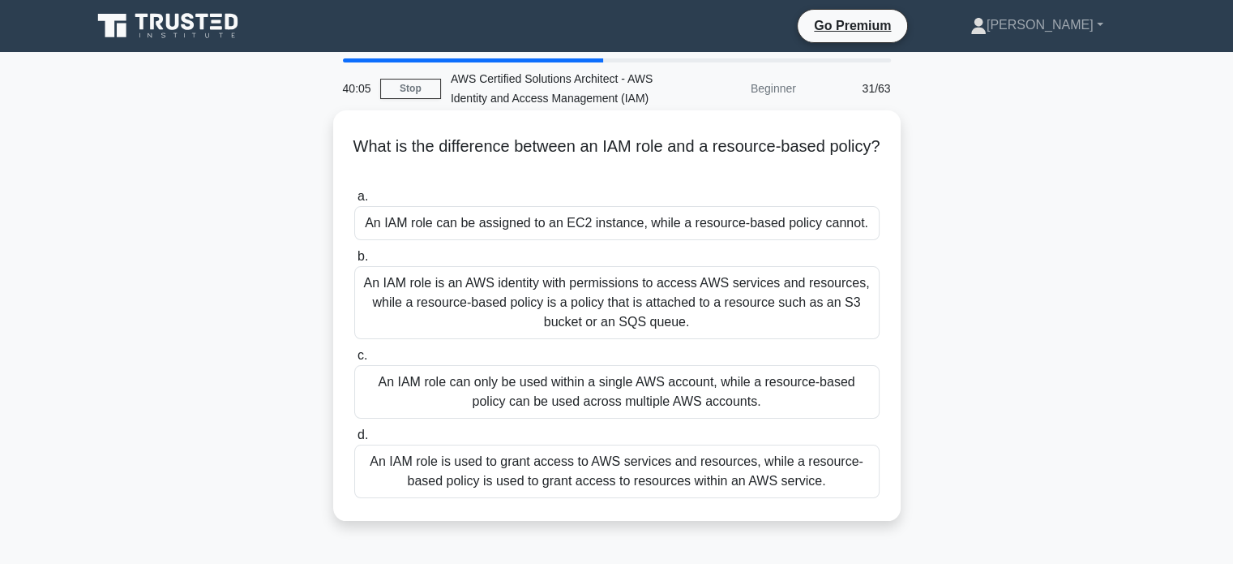
drag, startPoint x: 461, startPoint y: 181, endPoint x: 461, endPoint y: 223, distance: 42.2
click at [461, 223] on div "What is the difference between an IAM role and a resource-based policy? .spinne…" at bounding box center [617, 315] width 555 height 397
click at [459, 178] on div "What is the difference between an IAM role and a resource-based policy? .spinne…" at bounding box center [617, 315] width 555 height 397
click at [444, 302] on div "An IAM role is an AWS identity with permissions to access AWS services and reso…" at bounding box center [616, 302] width 525 height 73
click at [354, 262] on input "b. An IAM role is an AWS identity with permissions to access AWS services and r…" at bounding box center [354, 256] width 0 height 11
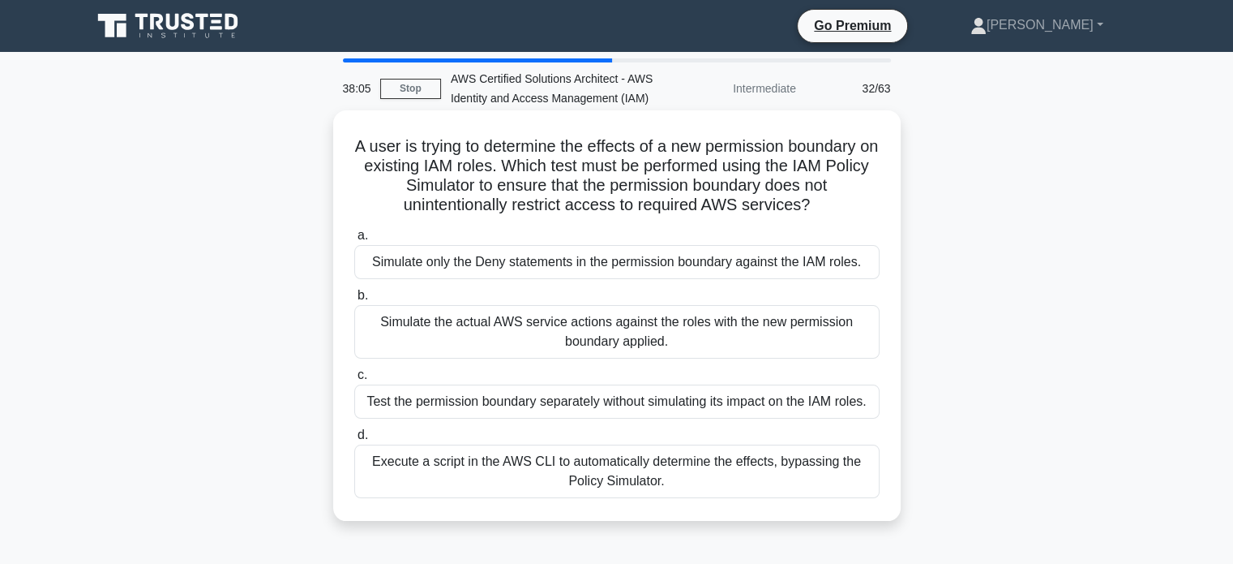
click at [501, 340] on div "Simulate the actual AWS service actions against the roles with the new permissi…" at bounding box center [616, 332] width 525 height 54
click at [354, 301] on input "b. Simulate the actual AWS service actions against the roles with the new permi…" at bounding box center [354, 295] width 0 height 11
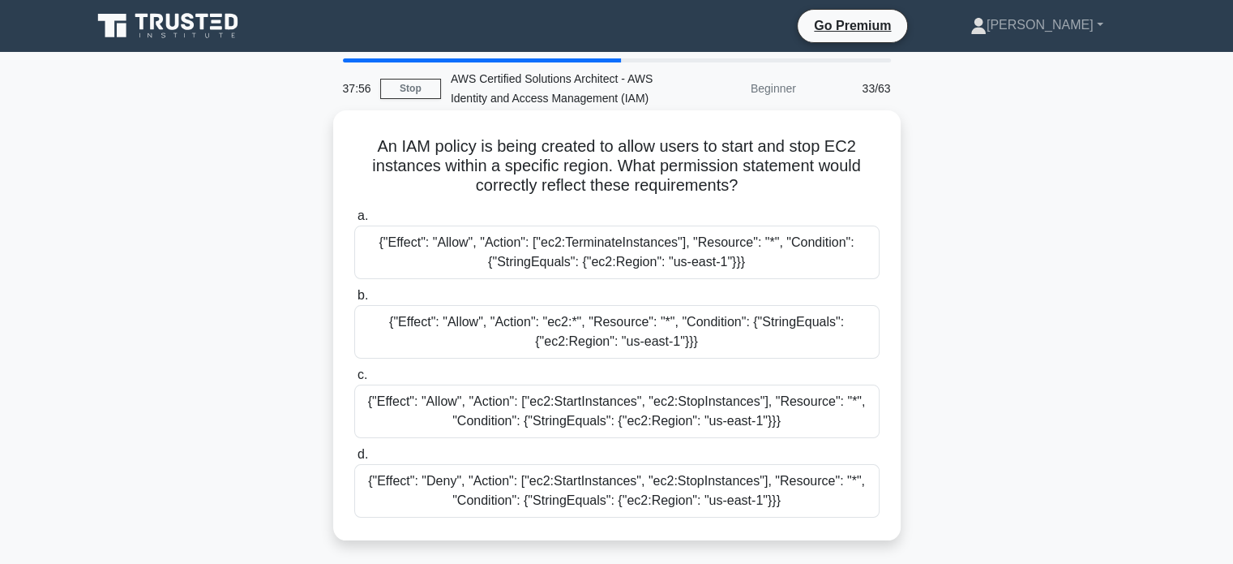
click at [426, 187] on h5 "An IAM policy is being created to allow users to start and stop EC2 instances w…" at bounding box center [617, 166] width 529 height 60
click at [451, 414] on div "{"Effect": "Allow", "Action": ["ec2:StartInstances", "ec2:StopInstances"], "Res…" at bounding box center [616, 411] width 525 height 54
click at [354, 380] on input "c. {"Effect": "Allow", "Action": ["ec2:StartInstances", "ec2:StopInstances"], "…" at bounding box center [354, 375] width 0 height 11
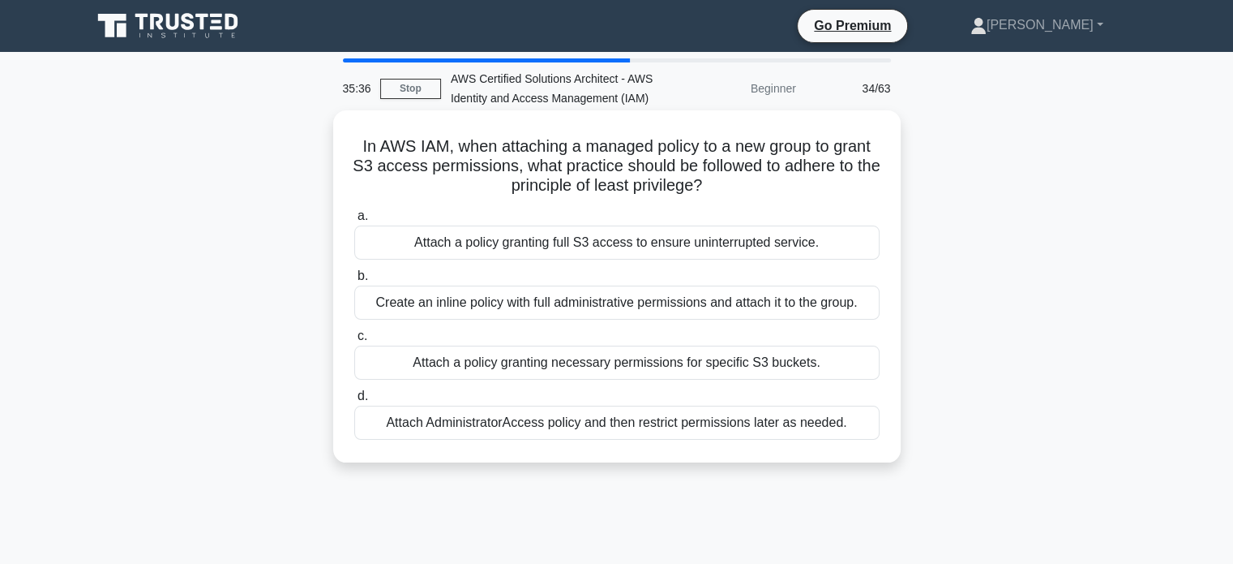
click at [492, 419] on div "Attach AdministratorAccess policy and then restrict permissions later as needed." at bounding box center [616, 422] width 525 height 34
click at [354, 401] on input "d. Attach AdministratorAccess policy and then restrict permissions later as nee…" at bounding box center [354, 396] width 0 height 11
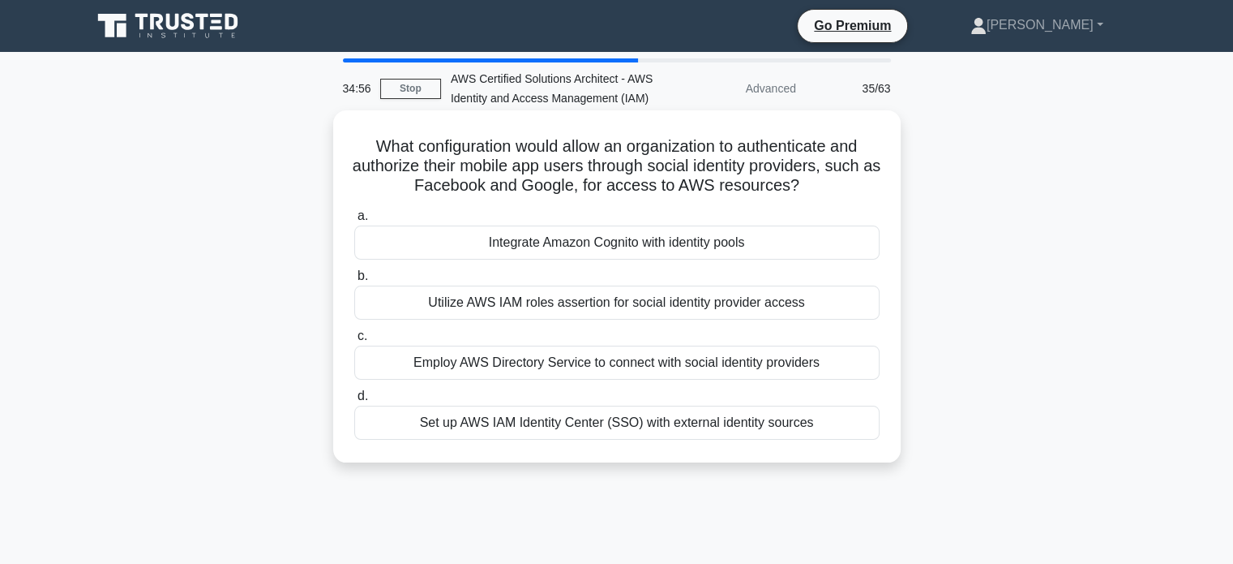
click at [456, 216] on label "a. Integrate Amazon Cognito with identity pools" at bounding box center [616, 233] width 525 height 54
click at [354, 216] on input "a. Integrate Amazon Cognito with identity pools" at bounding box center [354, 216] width 0 height 11
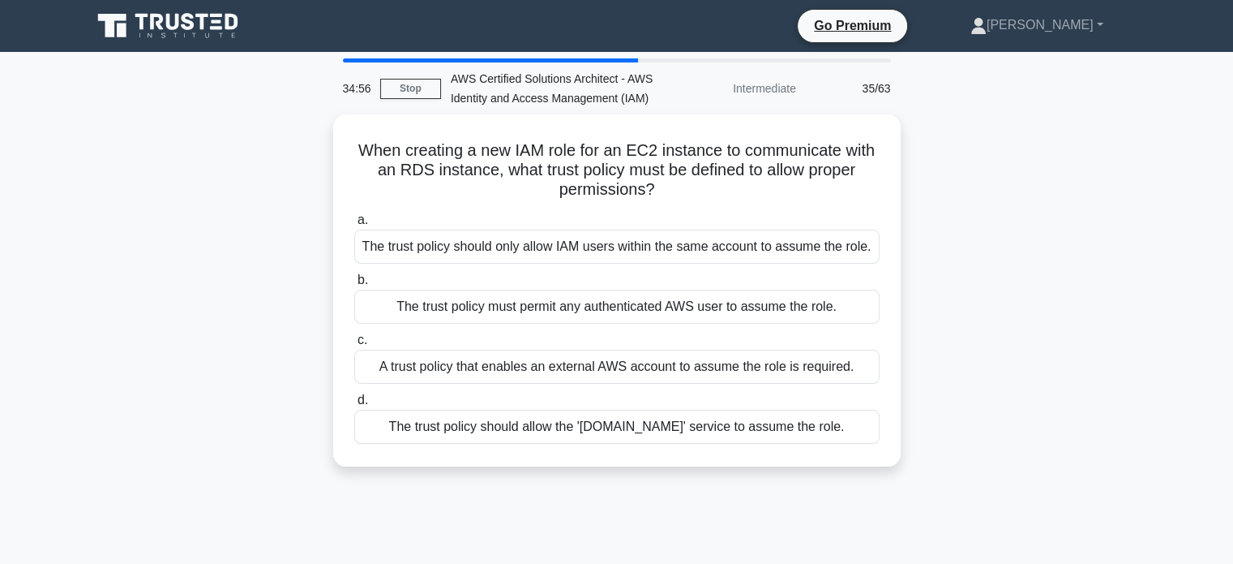
click at [456, 216] on label "a. The trust policy should only allow IAM users within the same account to assu…" at bounding box center [616, 237] width 525 height 54
click at [354, 216] on input "a. The trust policy should only allow IAM users within the same account to assu…" at bounding box center [354, 220] width 0 height 11
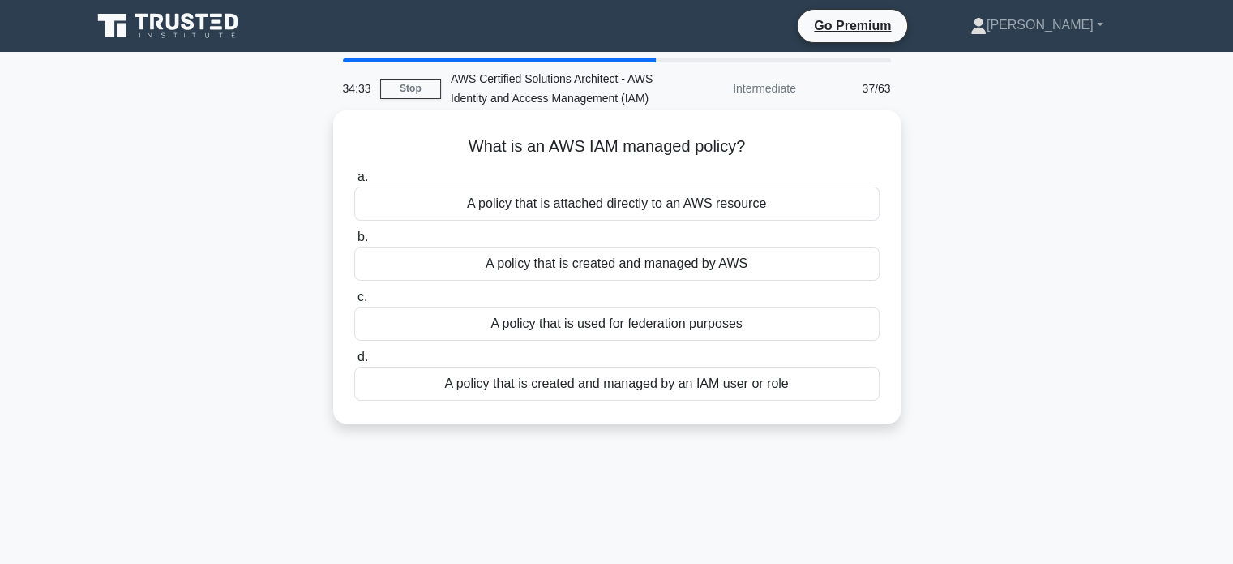
click at [524, 272] on div "A policy that is created and managed by AWS" at bounding box center [616, 263] width 525 height 34
click at [354, 242] on input "b. A policy that is created and managed by AWS" at bounding box center [354, 237] width 0 height 11
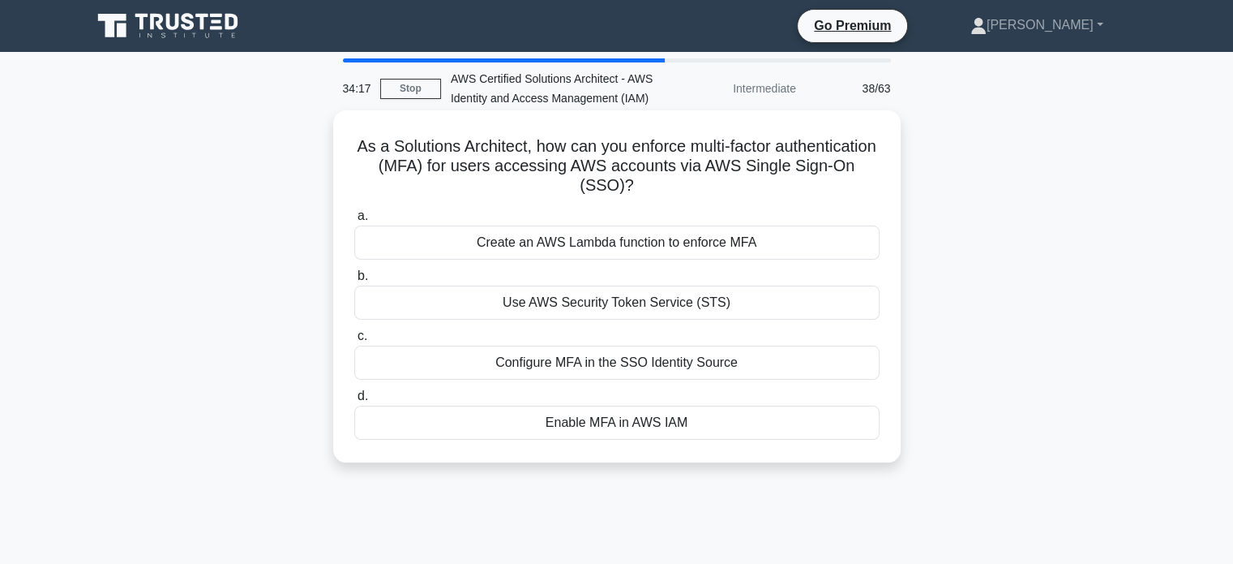
click at [551, 421] on div "Enable MFA in AWS IAM" at bounding box center [616, 422] width 525 height 34
click at [354, 401] on input "d. Enable MFA in AWS IAM" at bounding box center [354, 396] width 0 height 11
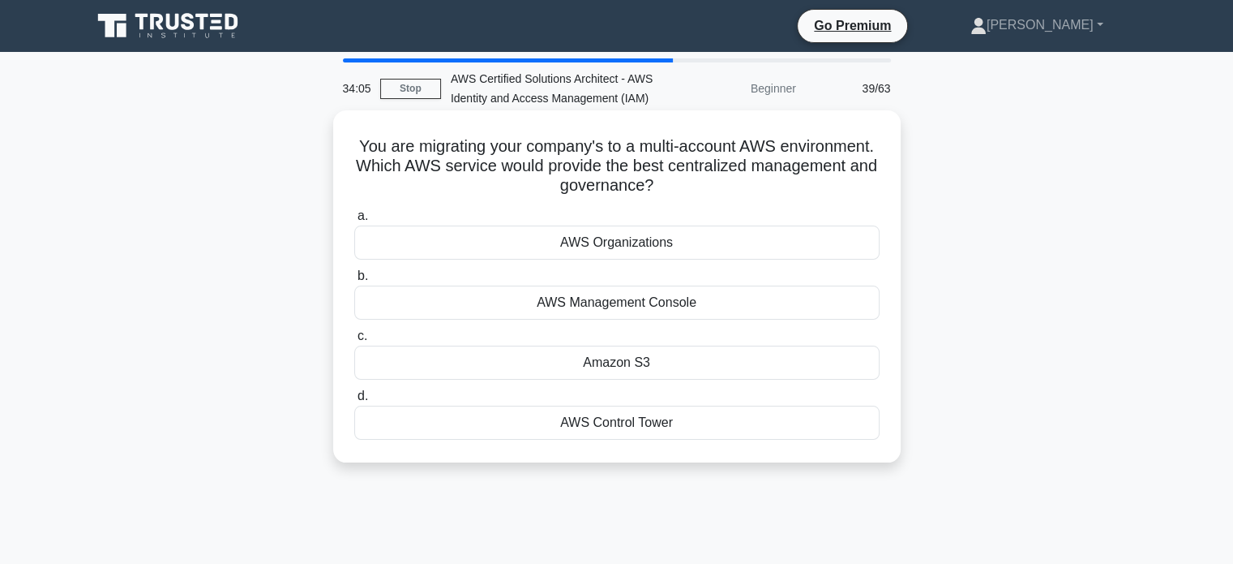
click at [613, 245] on div "AWS Organizations" at bounding box center [616, 242] width 525 height 34
click at [354, 221] on input "a. AWS Organizations" at bounding box center [354, 216] width 0 height 11
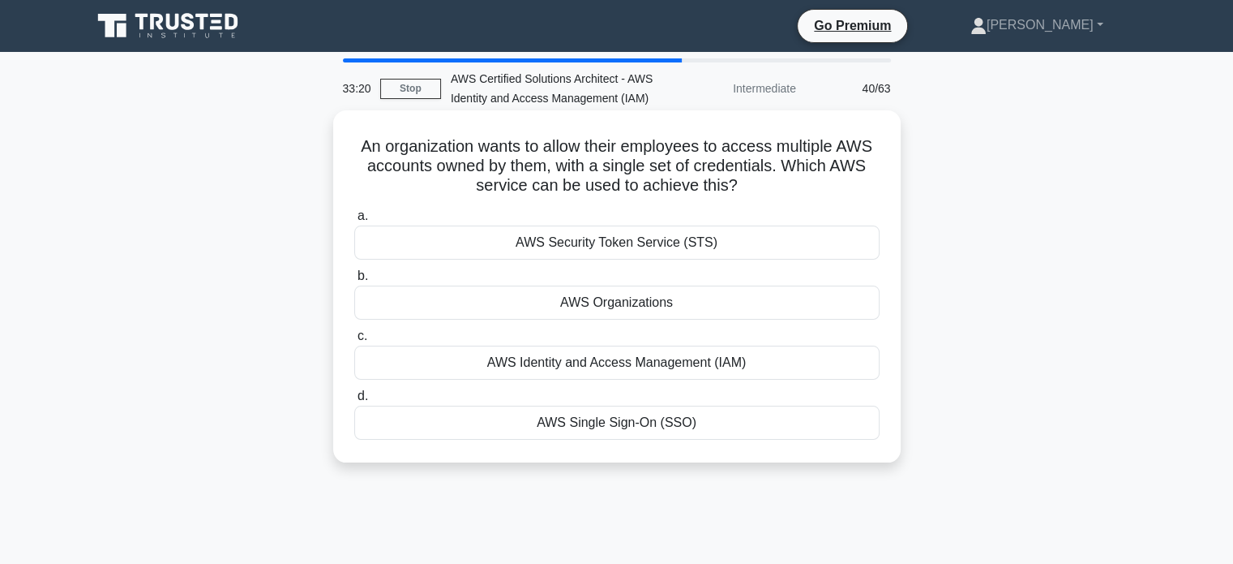
click at [640, 416] on div "AWS Single Sign-On (SSO)" at bounding box center [616, 422] width 525 height 34
click at [354, 401] on input "d. AWS Single Sign-On (SSO)" at bounding box center [354, 396] width 0 height 11
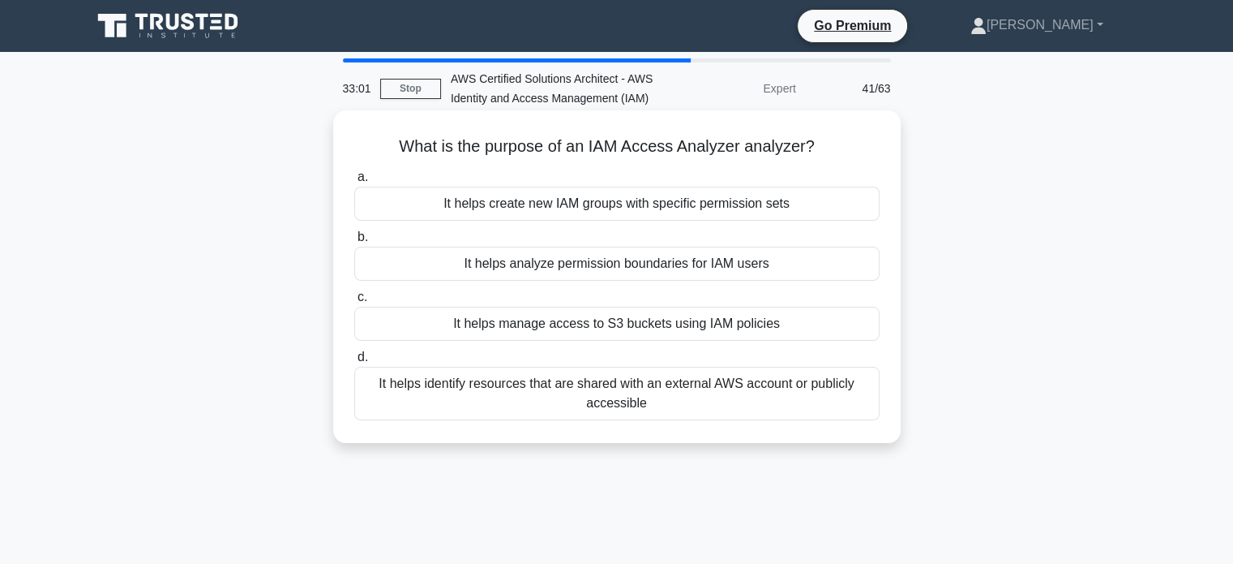
click at [578, 273] on div "It helps analyze permission boundaries for IAM users" at bounding box center [616, 263] width 525 height 34
click at [354, 242] on input "b. It helps analyze permission boundaries for IAM users" at bounding box center [354, 237] width 0 height 11
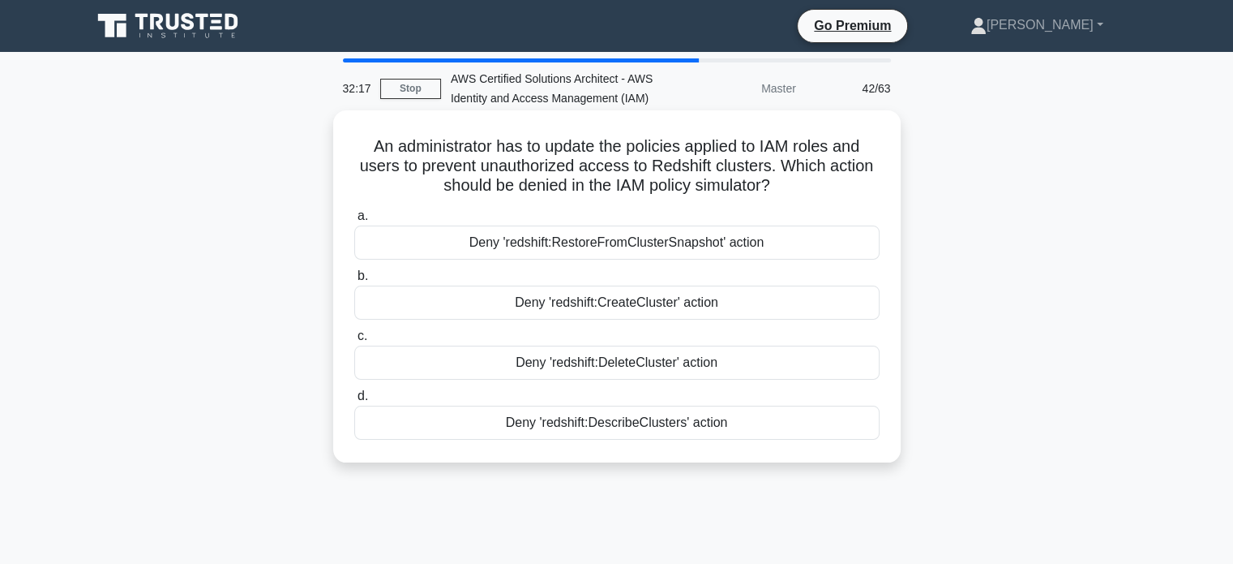
click at [592, 421] on div "Deny 'redshift:DescribeClusters' action" at bounding box center [616, 422] width 525 height 34
click at [354, 401] on input "d. Deny 'redshift:DescribeClusters' action" at bounding box center [354, 396] width 0 height 11
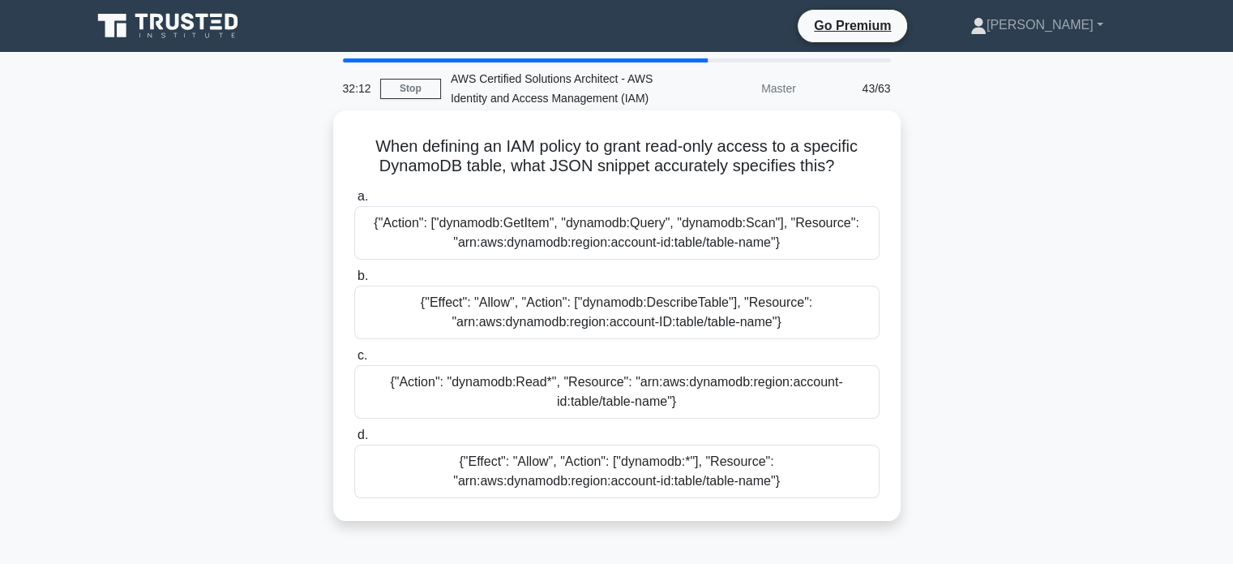
click at [475, 187] on label "a. {"Action": ["dynamodb:GetItem", "dynamodb:Query", "dynamodb:Scan"], "Resourc…" at bounding box center [616, 222] width 525 height 73
click at [354, 191] on input "a. {"Action": ["dynamodb:GetItem", "dynamodb:Query", "dynamodb:Scan"], "Resourc…" at bounding box center [354, 196] width 0 height 11
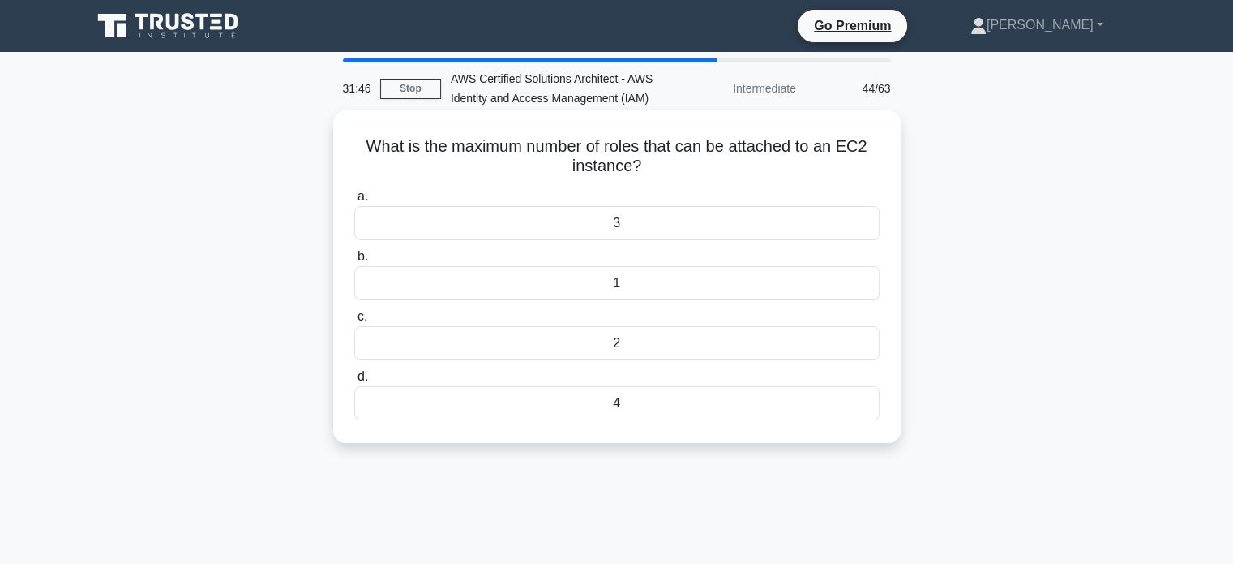
click at [575, 289] on div "1" at bounding box center [616, 283] width 525 height 34
click at [354, 262] on input "b. 1" at bounding box center [354, 256] width 0 height 11
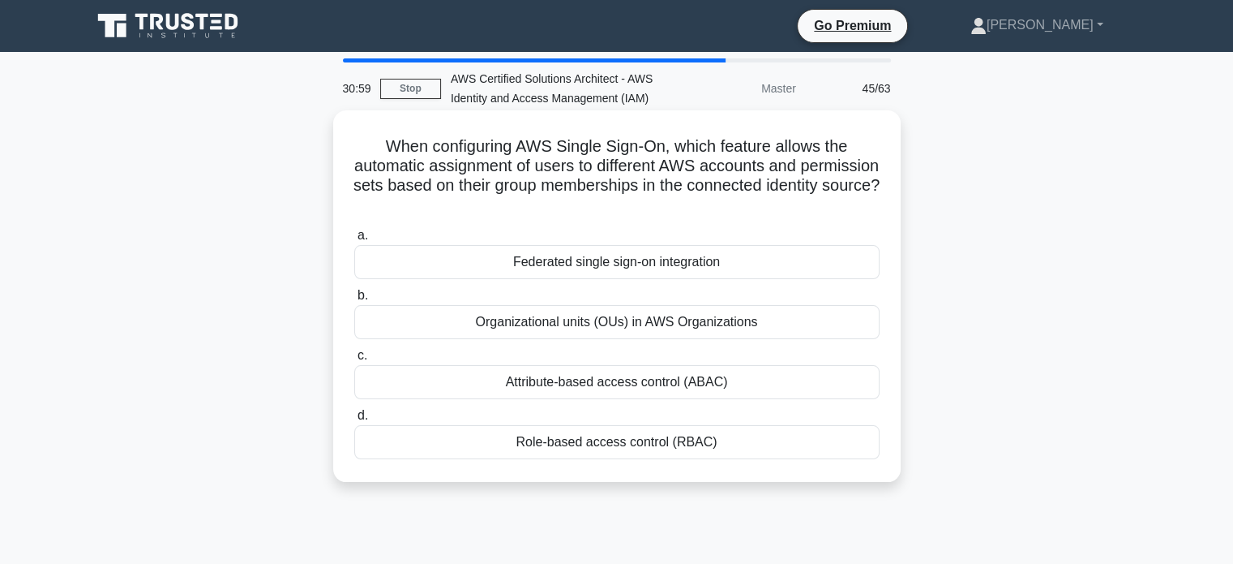
click at [510, 332] on div "Organizational units (OUs) in AWS Organizations" at bounding box center [616, 322] width 525 height 34
click at [354, 301] on input "b. Organizational units (OUs) in AWS Organizations" at bounding box center [354, 295] width 0 height 11
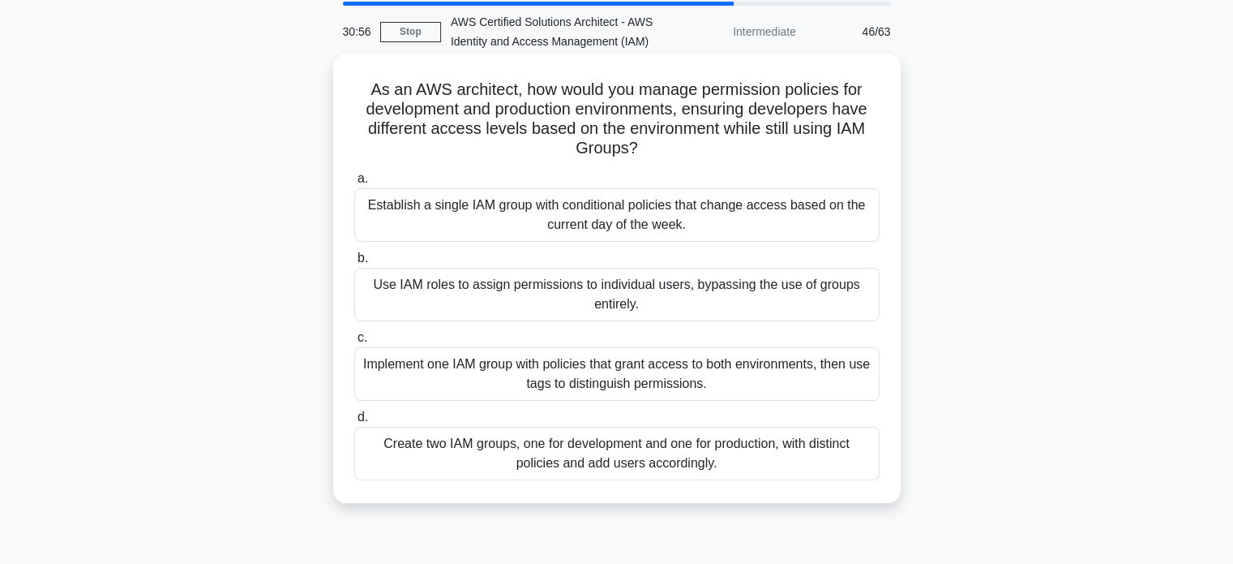
scroll to position [58, 0]
click at [480, 449] on div "Create two IAM groups, one for development and one for production, with distinc…" at bounding box center [616, 453] width 525 height 54
click at [354, 422] on input "d. Create two IAM groups, one for development and one for production, with dist…" at bounding box center [354, 416] width 0 height 11
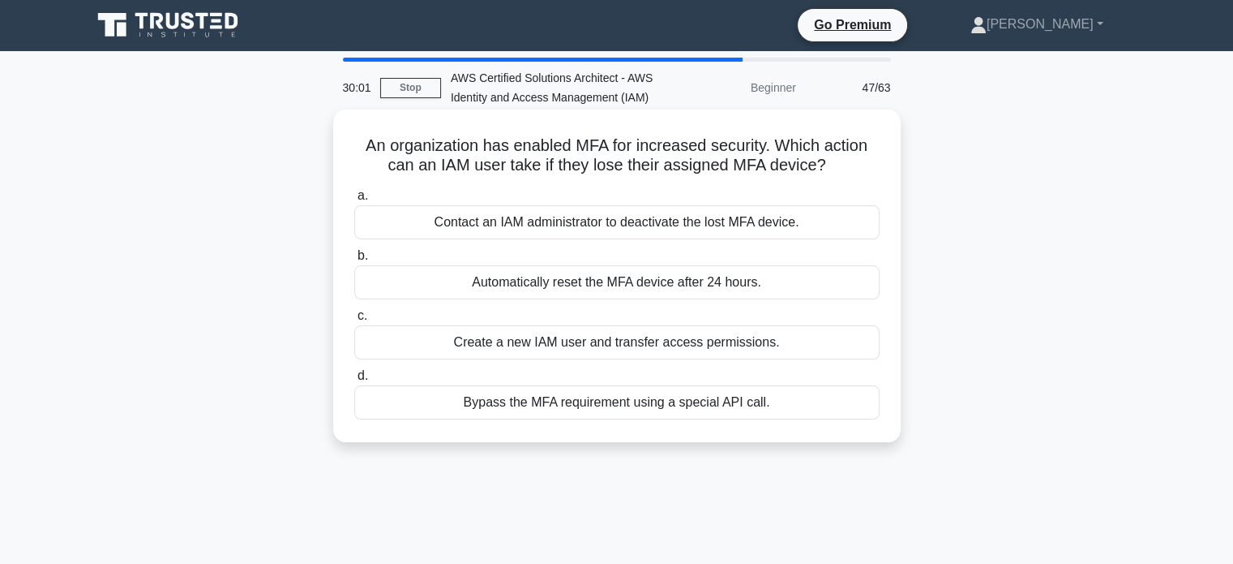
scroll to position [0, 0]
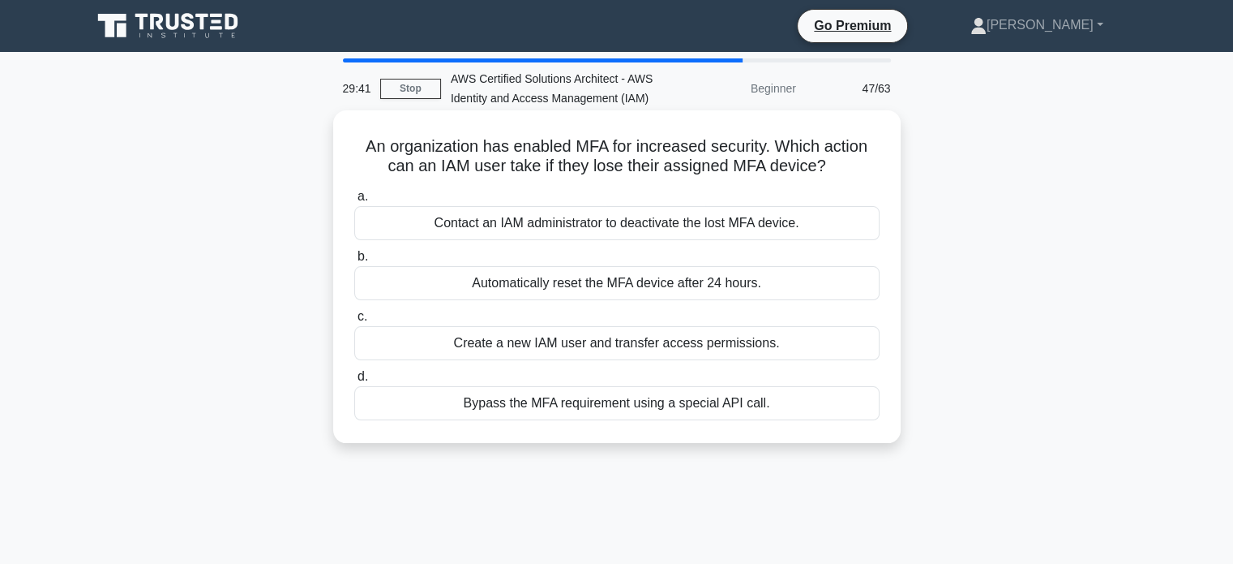
click at [491, 225] on div "Contact an IAM administrator to deactivate the lost MFA device." at bounding box center [616, 223] width 525 height 34
click at [354, 202] on input "a. Contact an IAM administrator to deactivate the lost MFA device." at bounding box center [354, 196] width 0 height 11
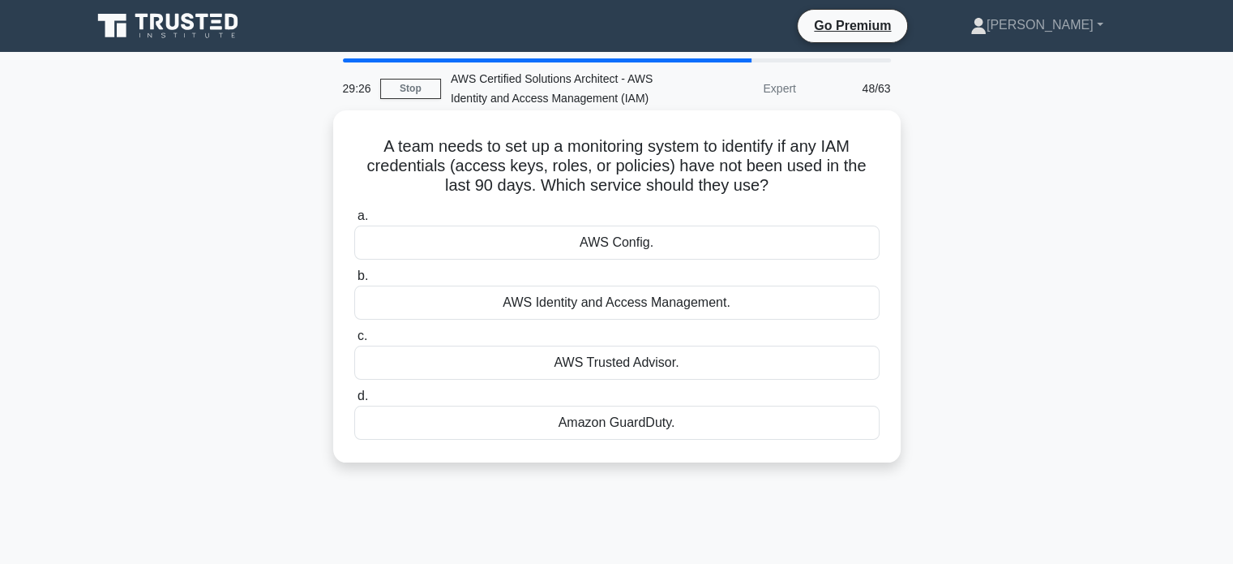
click at [508, 251] on div "AWS Config." at bounding box center [616, 242] width 525 height 34
click at [354, 221] on input "a. AWS Config." at bounding box center [354, 216] width 0 height 11
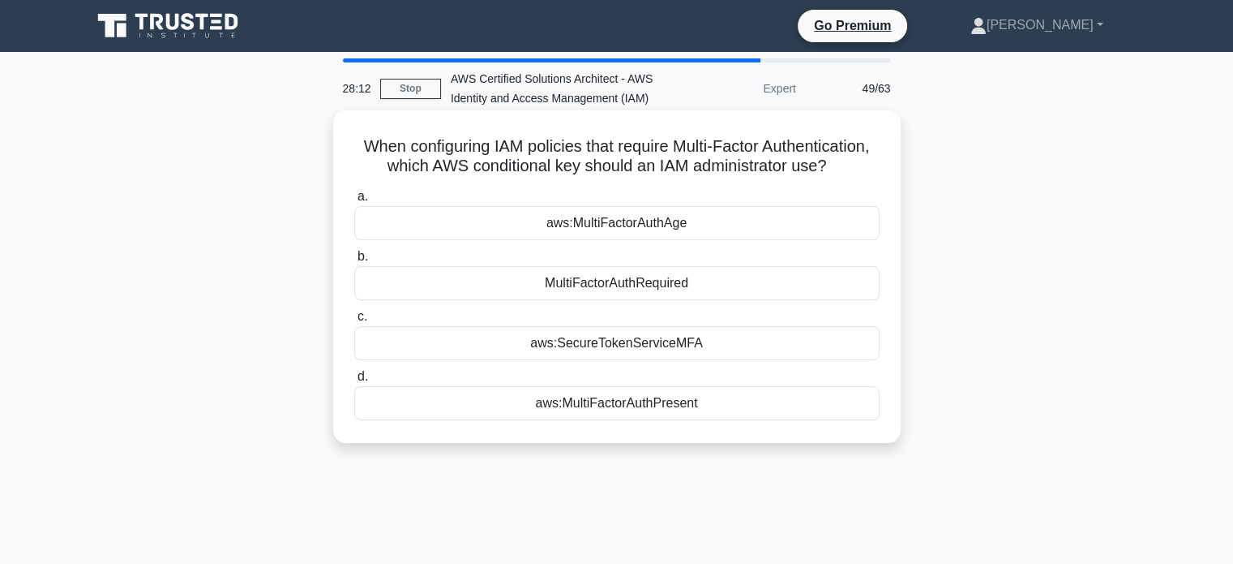
click at [611, 240] on div "aws:MultiFactorAuthAge" at bounding box center [616, 223] width 525 height 34
click at [354, 202] on input "a. aws:MultiFactorAuthAge" at bounding box center [354, 196] width 0 height 11
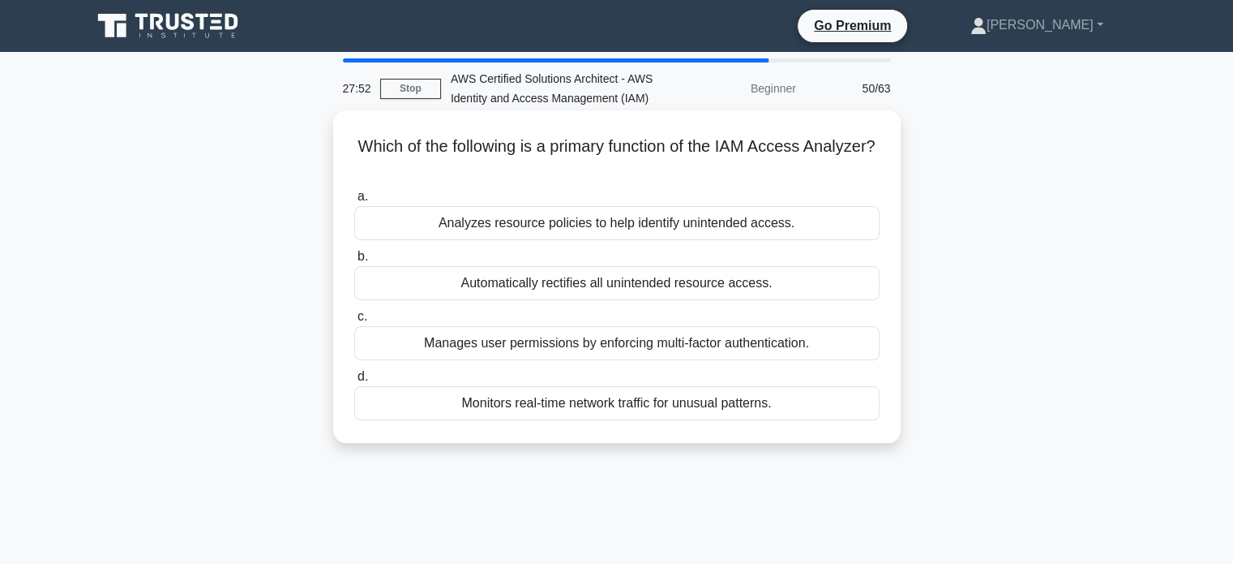
click at [506, 221] on div "Analyzes resource policies to help identify unintended access." at bounding box center [616, 223] width 525 height 34
click at [354, 202] on input "a. Analyzes resource policies to help identify unintended access." at bounding box center [354, 196] width 0 height 11
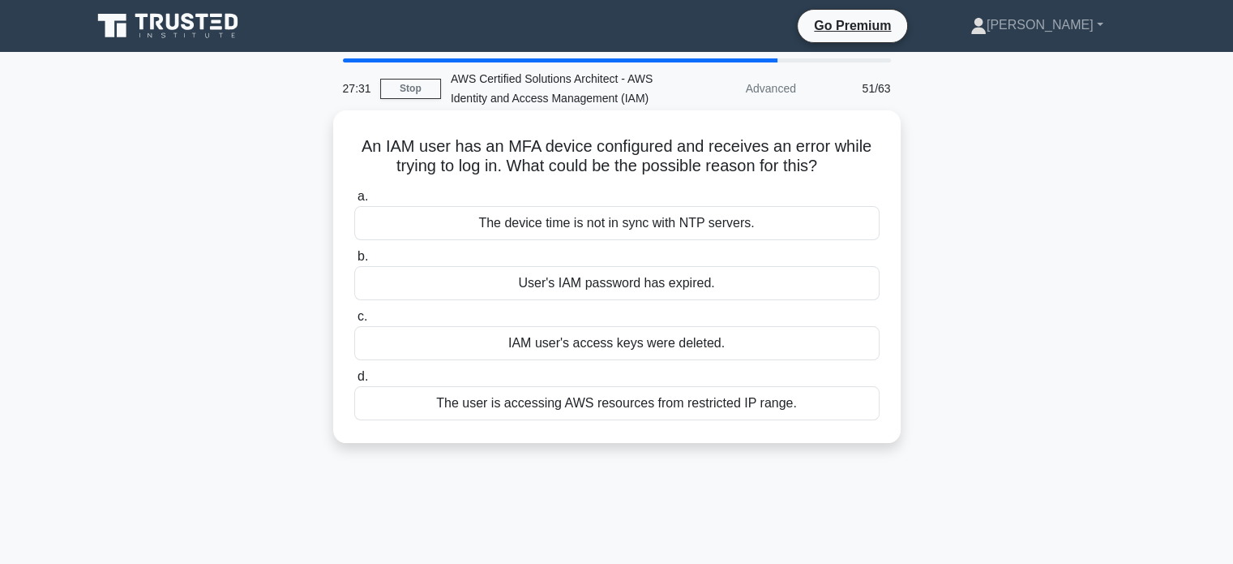
click at [479, 217] on div "The device time is not in sync with NTP servers." at bounding box center [616, 223] width 525 height 34
click at [354, 202] on input "a. The device time is not in sync with NTP servers." at bounding box center [354, 196] width 0 height 11
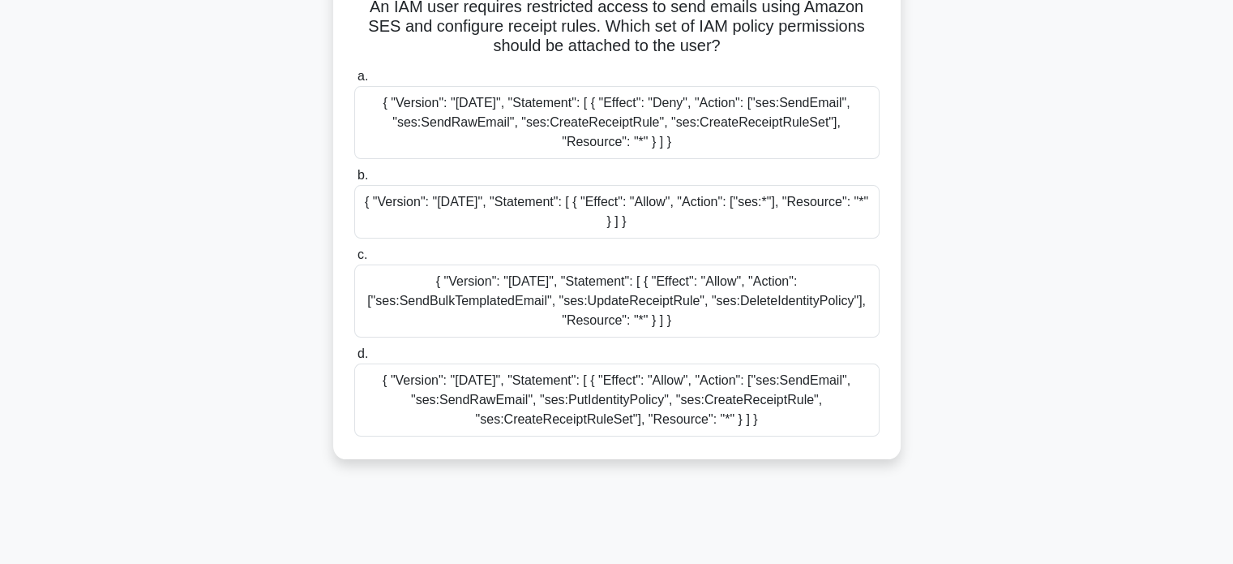
scroll to position [141, 0]
click at [422, 416] on div "{ "Version": "2012-10-17", "Statement": [ { "Effect": "Allow", "Action": ["ses:…" at bounding box center [616, 398] width 525 height 73
click at [354, 358] on input "d. { "Version": "2012-10-17", "Statement": [ { "Effect": "Allow", "Action": ["s…" at bounding box center [354, 352] width 0 height 11
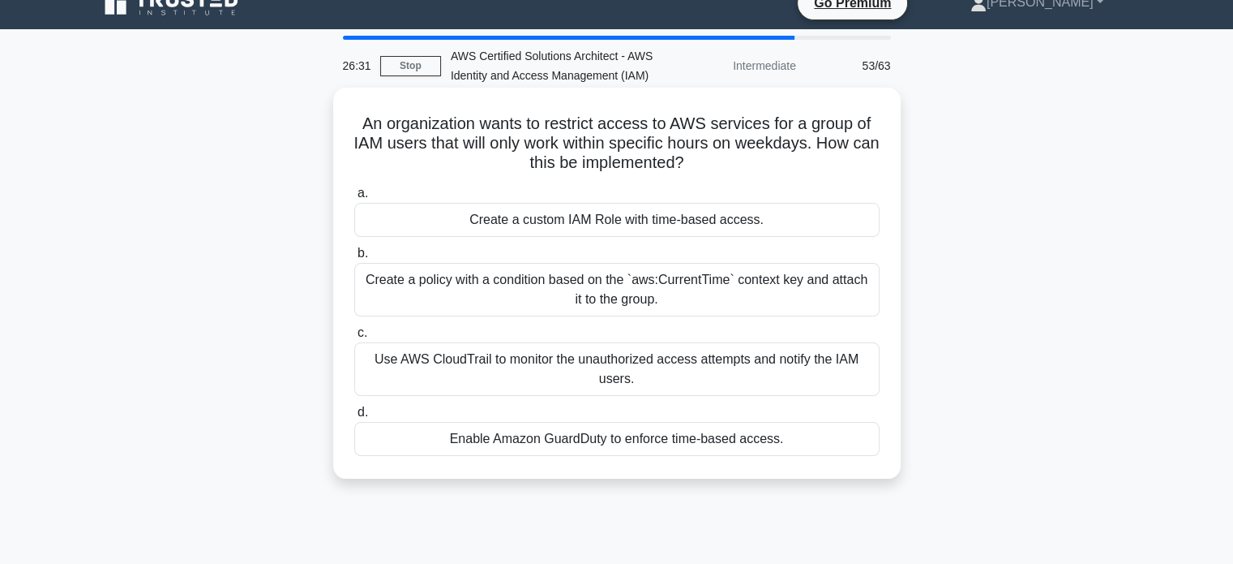
scroll to position [0, 0]
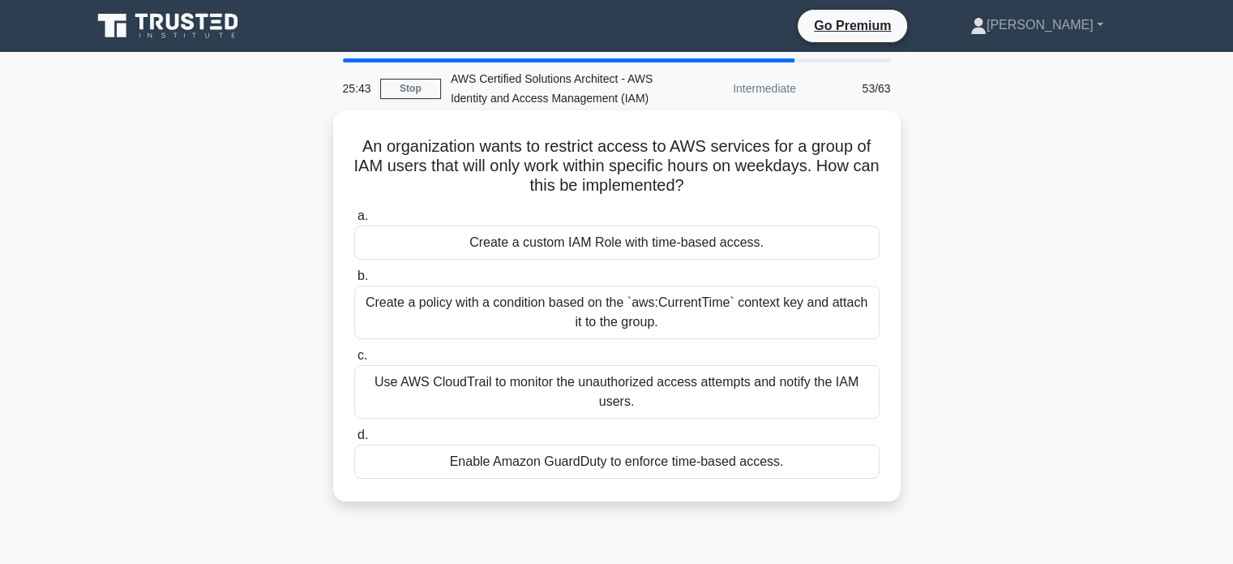
click at [462, 318] on div "Create a policy with a condition based on the `aws:CurrentTime` context key and…" at bounding box center [616, 312] width 525 height 54
click at [354, 281] on input "b. Create a policy with a condition based on the `aws:CurrentTime` context key …" at bounding box center [354, 276] width 0 height 11
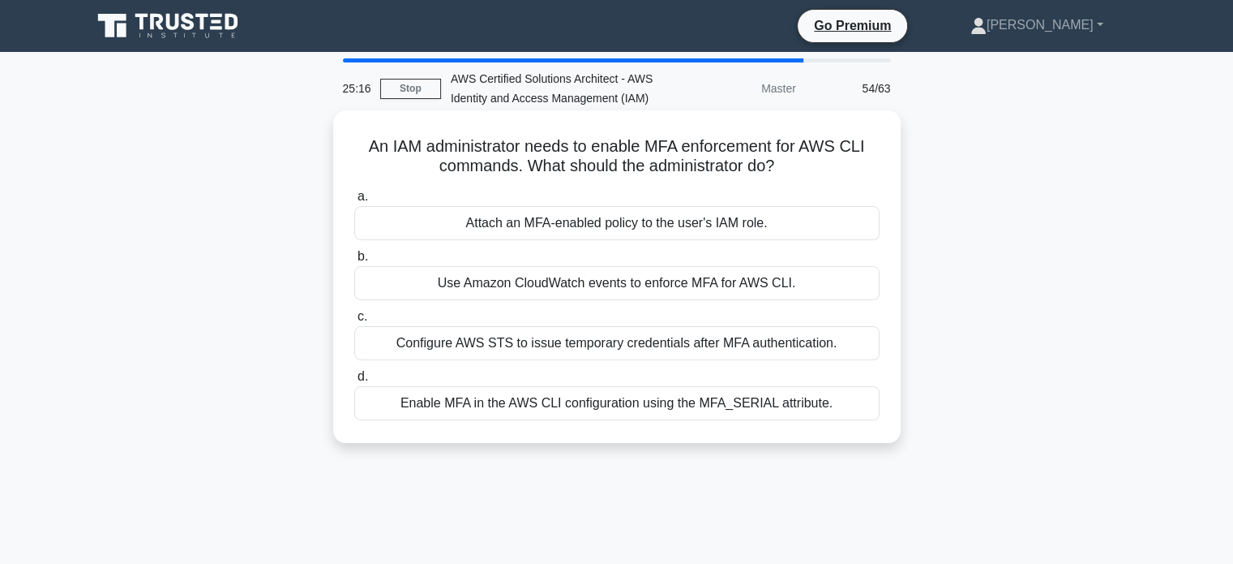
click at [474, 281] on div "Use Amazon CloudWatch events to enforce MFA for AWS CLI." at bounding box center [616, 283] width 525 height 34
click at [354, 262] on input "b. Use Amazon CloudWatch events to enforce MFA for AWS CLI." at bounding box center [354, 256] width 0 height 11
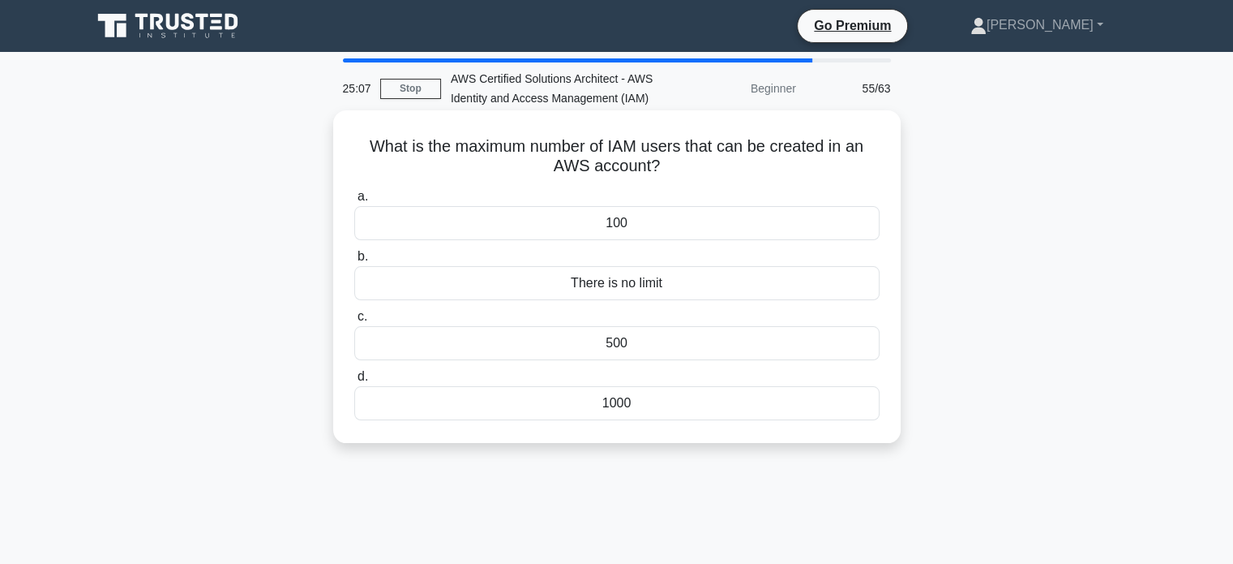
click at [557, 268] on div "There is no limit" at bounding box center [616, 283] width 525 height 34
click at [354, 262] on input "b. There is no limit" at bounding box center [354, 256] width 0 height 11
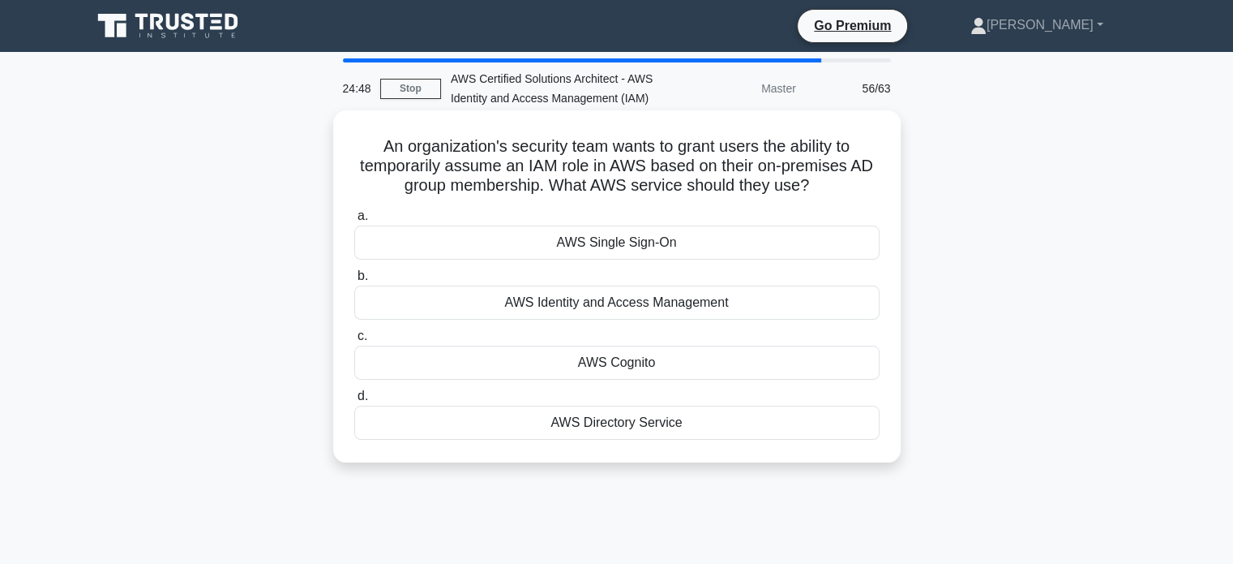
click at [634, 418] on div "AWS Directory Service" at bounding box center [616, 422] width 525 height 34
click at [354, 401] on input "d. AWS Directory Service" at bounding box center [354, 396] width 0 height 11
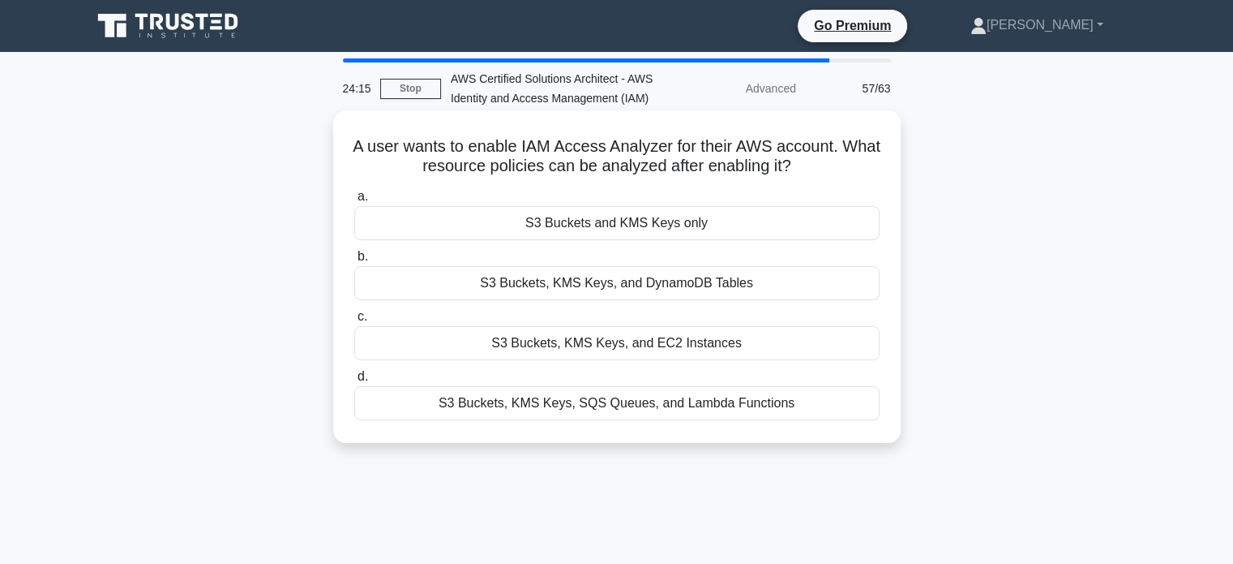
click at [654, 413] on div "S3 Buckets, KMS Keys, SQS Queues, and Lambda Functions" at bounding box center [616, 403] width 525 height 34
click at [354, 382] on input "d. S3 Buckets, KMS Keys, SQS Queues, and Lambda Functions" at bounding box center [354, 376] width 0 height 11
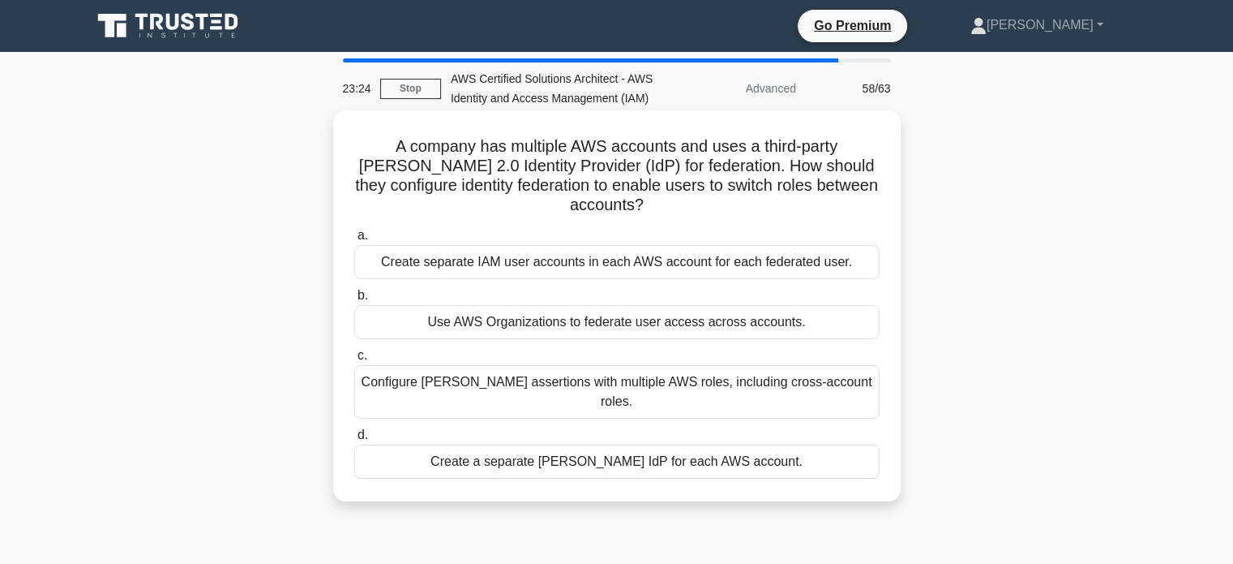
click at [532, 393] on div "Configure SAML assertions with multiple AWS roles, including cross-account role…" at bounding box center [616, 392] width 525 height 54
click at [354, 361] on input "c. Configure SAML assertions with multiple AWS roles, including cross-account r…" at bounding box center [354, 355] width 0 height 11
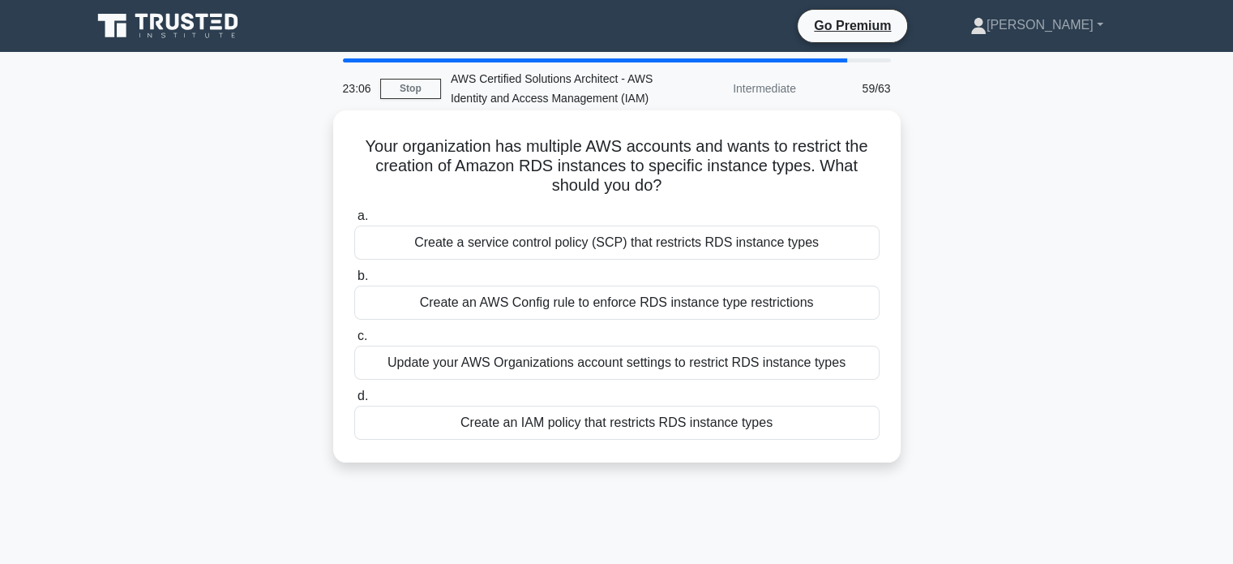
click at [587, 366] on div "Update your AWS Organizations account settings to restrict RDS instance types" at bounding box center [616, 362] width 525 height 34
click at [354, 341] on input "c. Update your AWS Organizations account settings to restrict RDS instance types" at bounding box center [354, 336] width 0 height 11
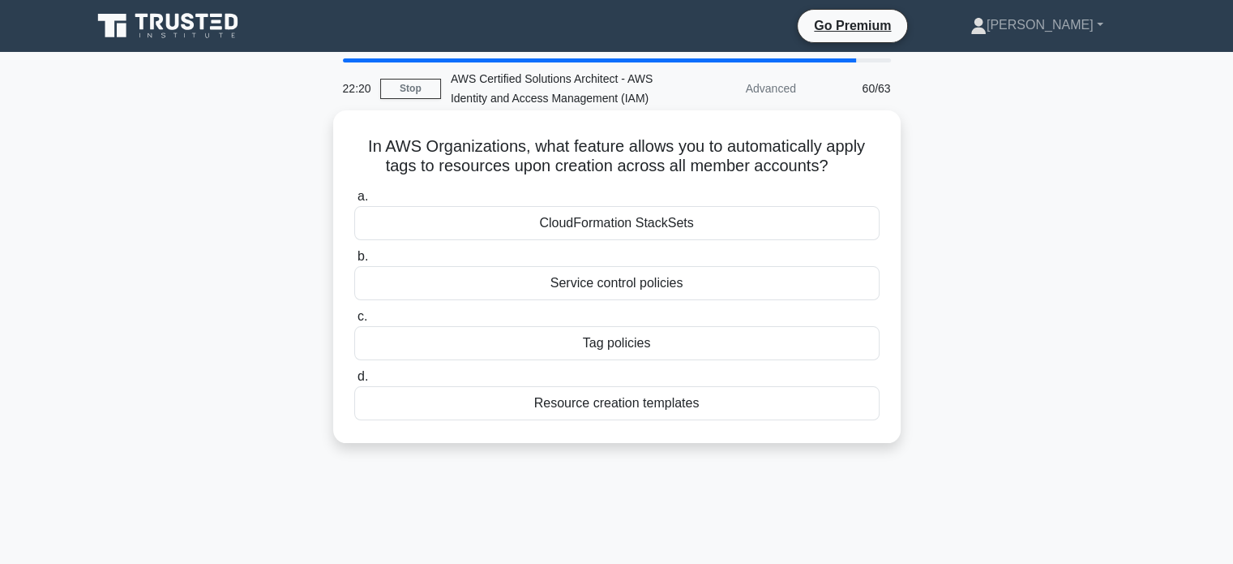
click at [603, 353] on div "Tag policies" at bounding box center [616, 343] width 525 height 34
click at [354, 322] on input "c. Tag policies" at bounding box center [354, 316] width 0 height 11
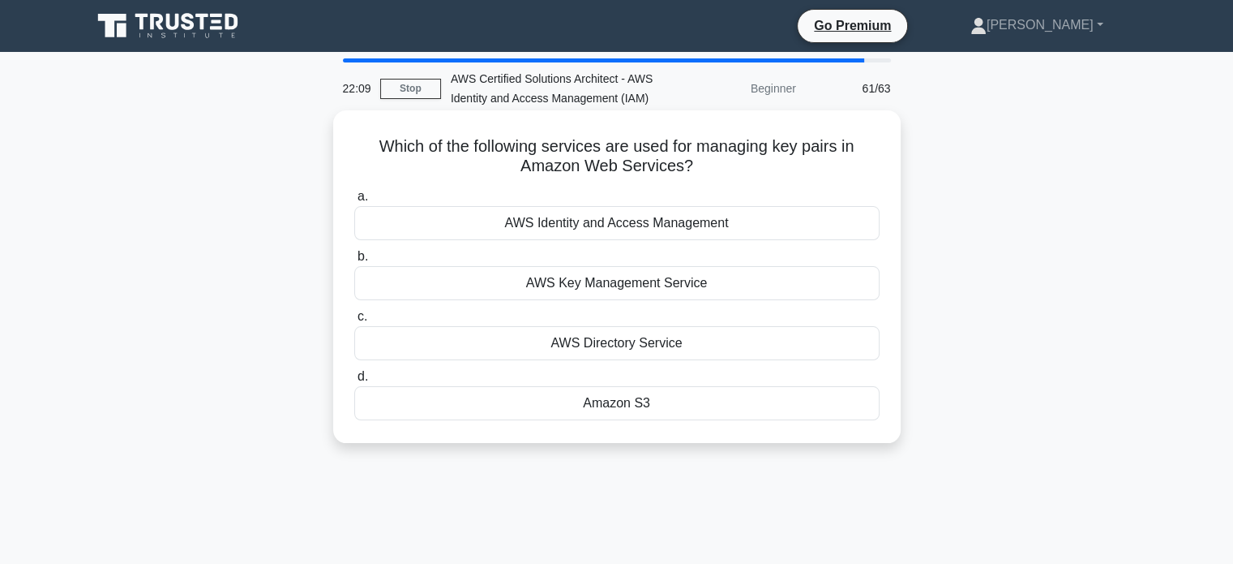
click at [535, 286] on div "AWS Key Management Service" at bounding box center [616, 283] width 525 height 34
click at [354, 262] on input "b. AWS Key Management Service" at bounding box center [354, 256] width 0 height 11
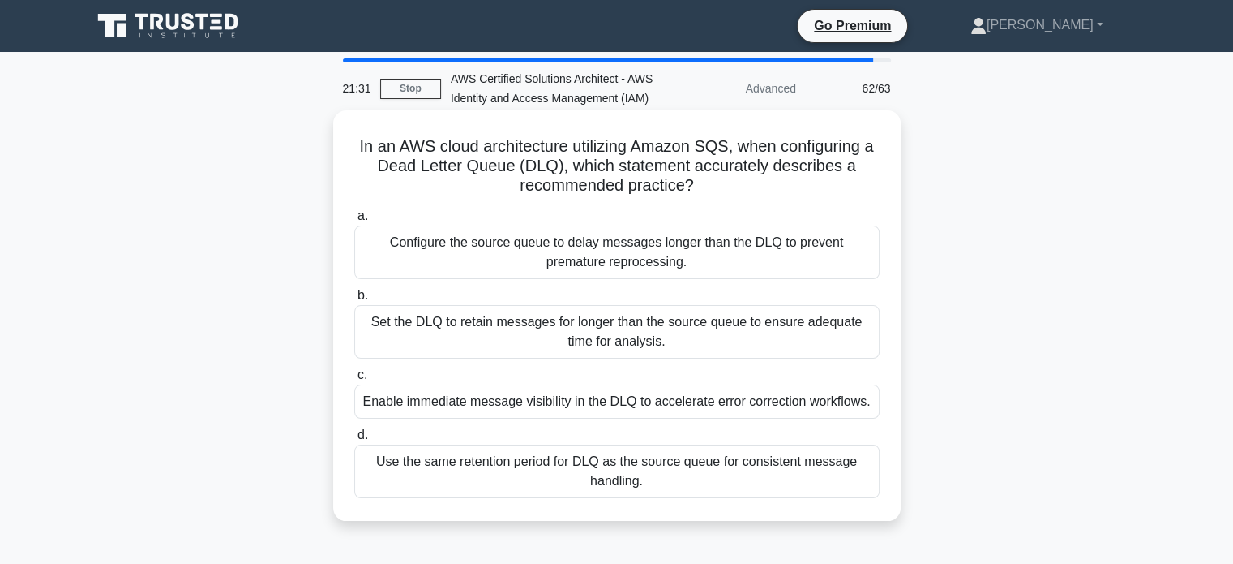
click at [484, 401] on div "Enable immediate message visibility in the DLQ to accelerate error correction w…" at bounding box center [616, 401] width 525 height 34
click at [354, 380] on input "c. Enable immediate message visibility in the DLQ to accelerate error correctio…" at bounding box center [354, 375] width 0 height 11
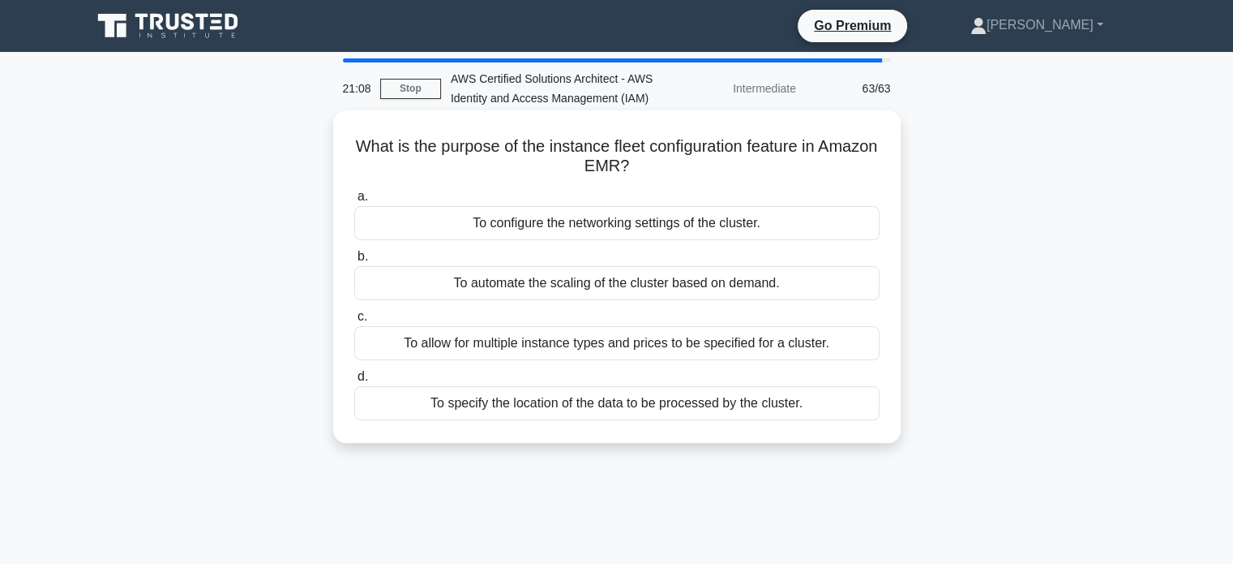
click at [542, 291] on div "To automate the scaling of the cluster based on demand." at bounding box center [616, 283] width 525 height 34
click at [354, 262] on input "b. To automate the scaling of the cluster based on demand." at bounding box center [354, 256] width 0 height 11
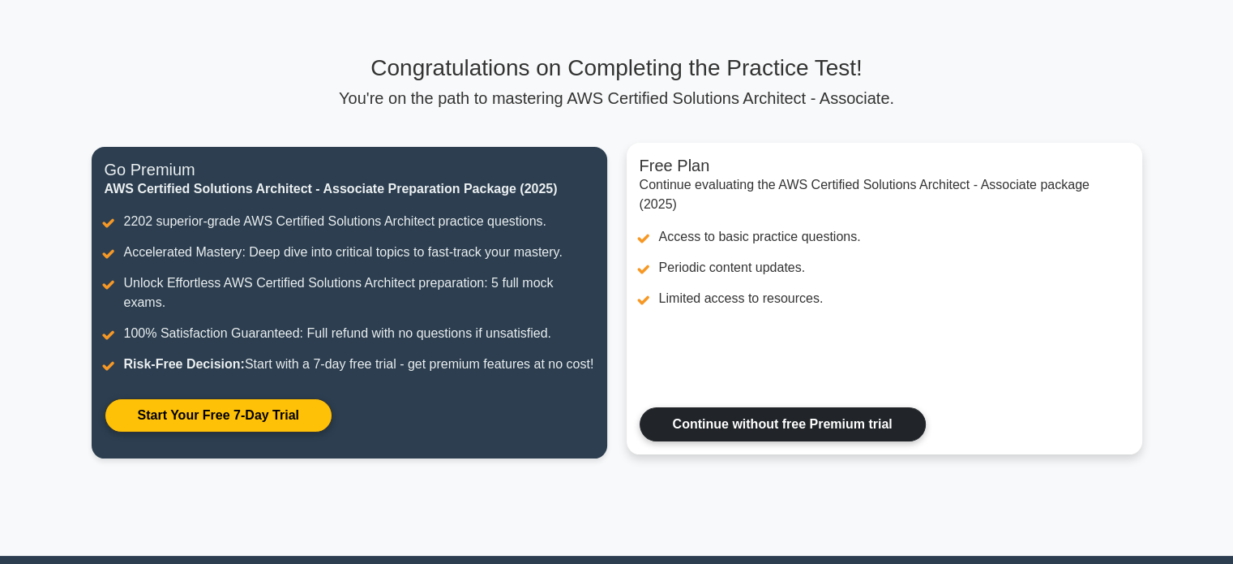
scroll to position [71, 0]
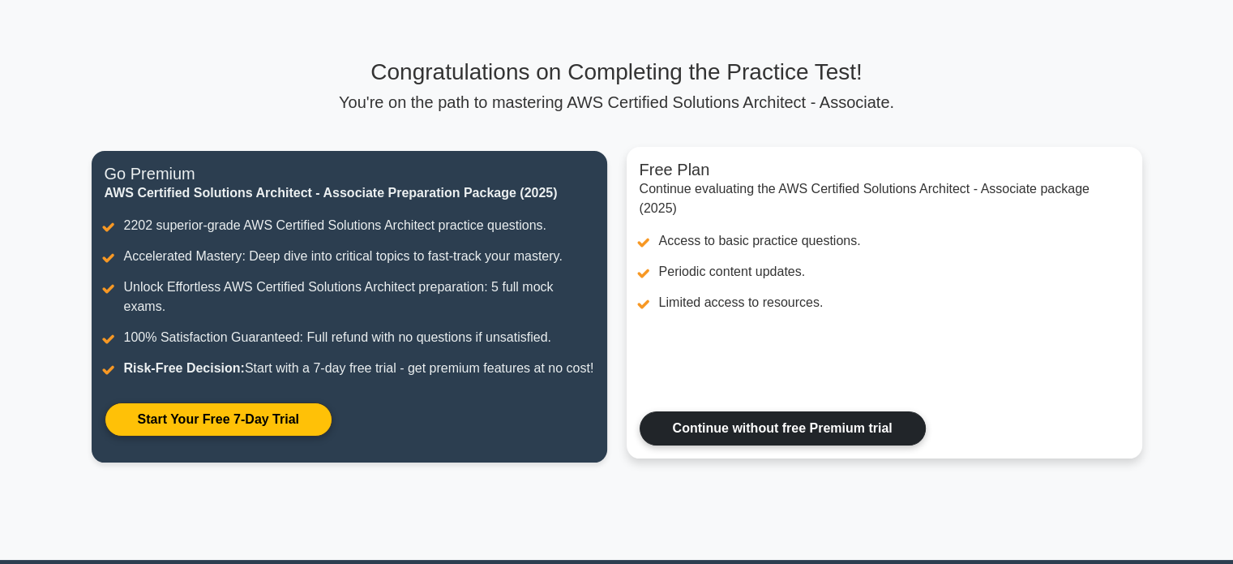
click at [726, 445] on link "Continue without free Premium trial" at bounding box center [783, 428] width 286 height 34
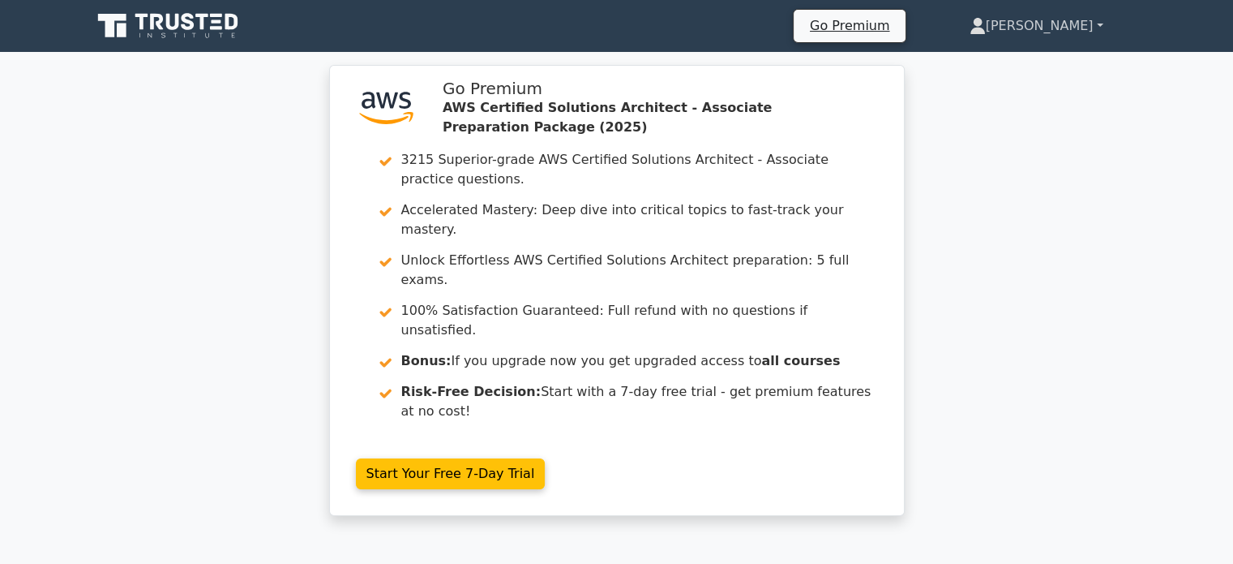
click at [1054, 17] on link "[PERSON_NAME]" at bounding box center [1037, 26] width 212 height 32
click at [992, 87] on link "Settings" at bounding box center [996, 90] width 128 height 26
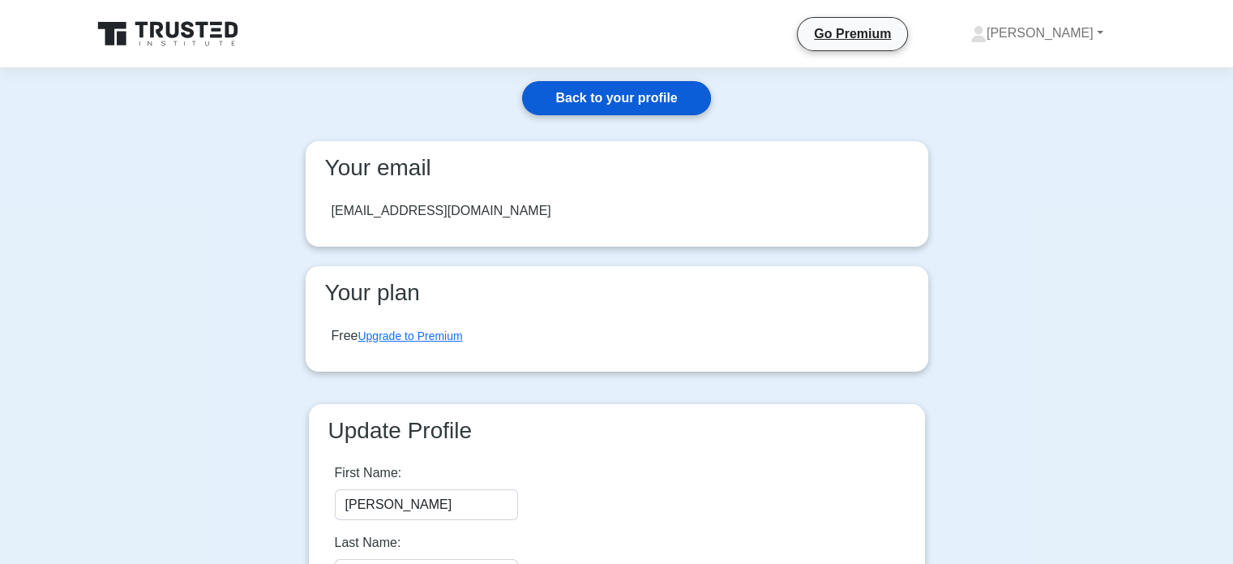
click at [638, 105] on link "Back to your profile" at bounding box center [616, 98] width 188 height 34
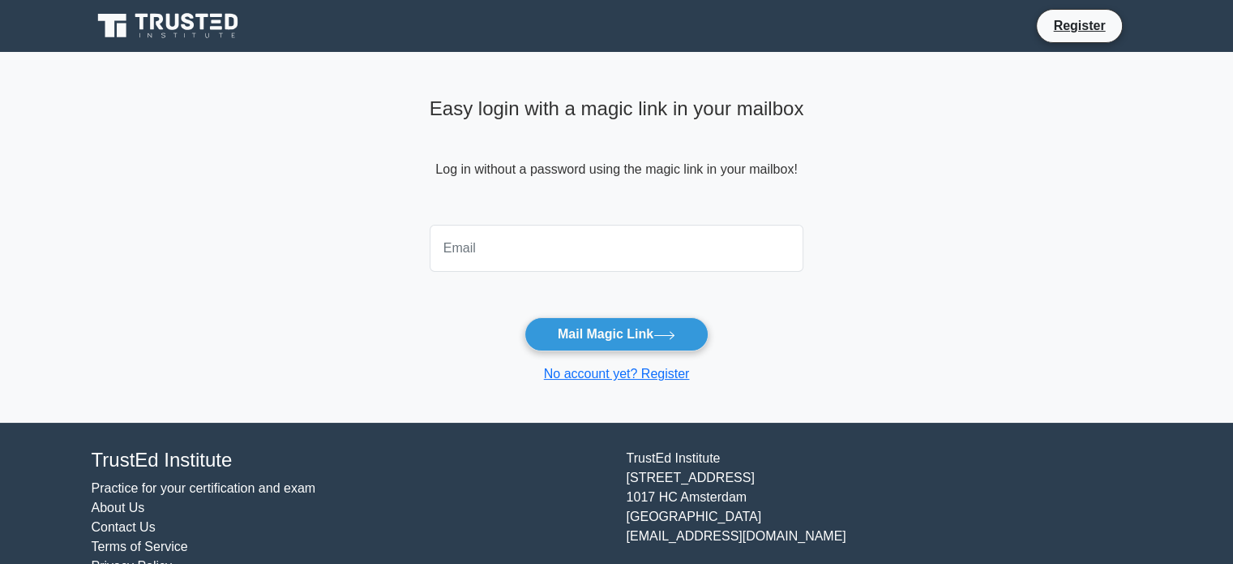
click at [486, 242] on input "email" at bounding box center [617, 248] width 375 height 47
type input "suhail.mohammad.3257@gmail.com"
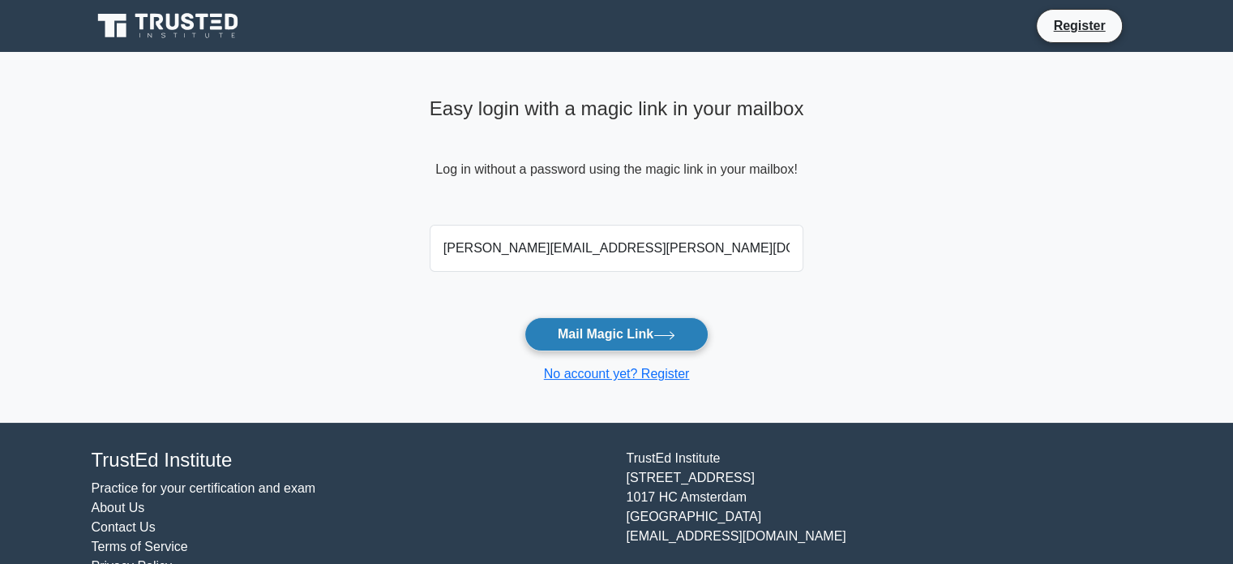
click at [551, 321] on button "Mail Magic Link" at bounding box center [617, 334] width 184 height 34
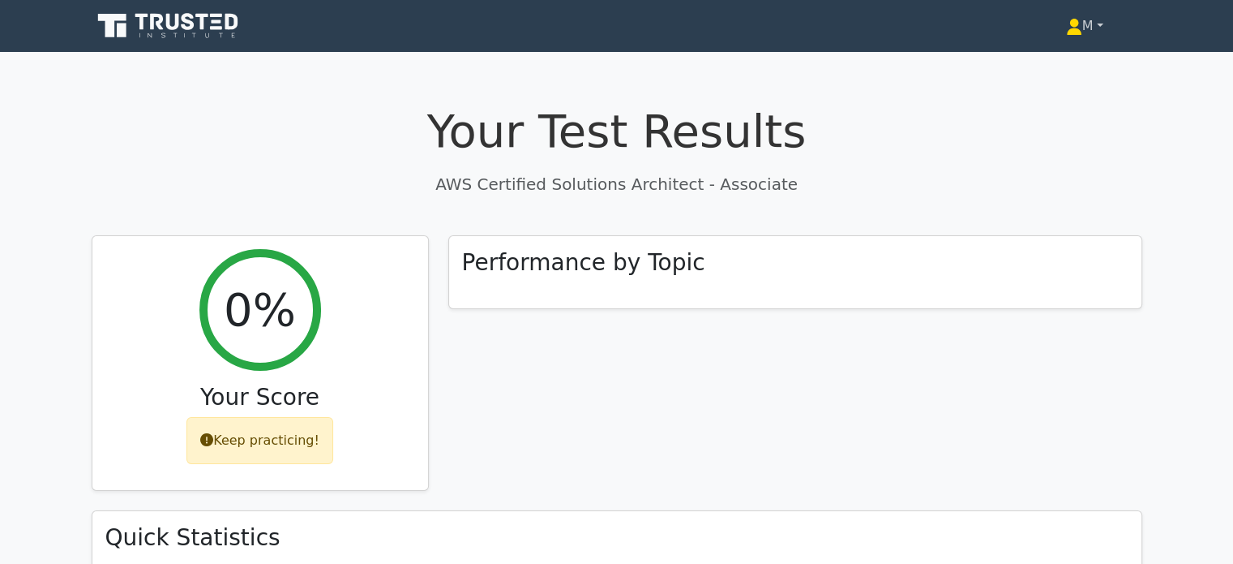
click at [1091, 37] on link "M" at bounding box center [1084, 26] width 115 height 32
click at [1044, 71] on link "Profile" at bounding box center [1092, 64] width 128 height 26
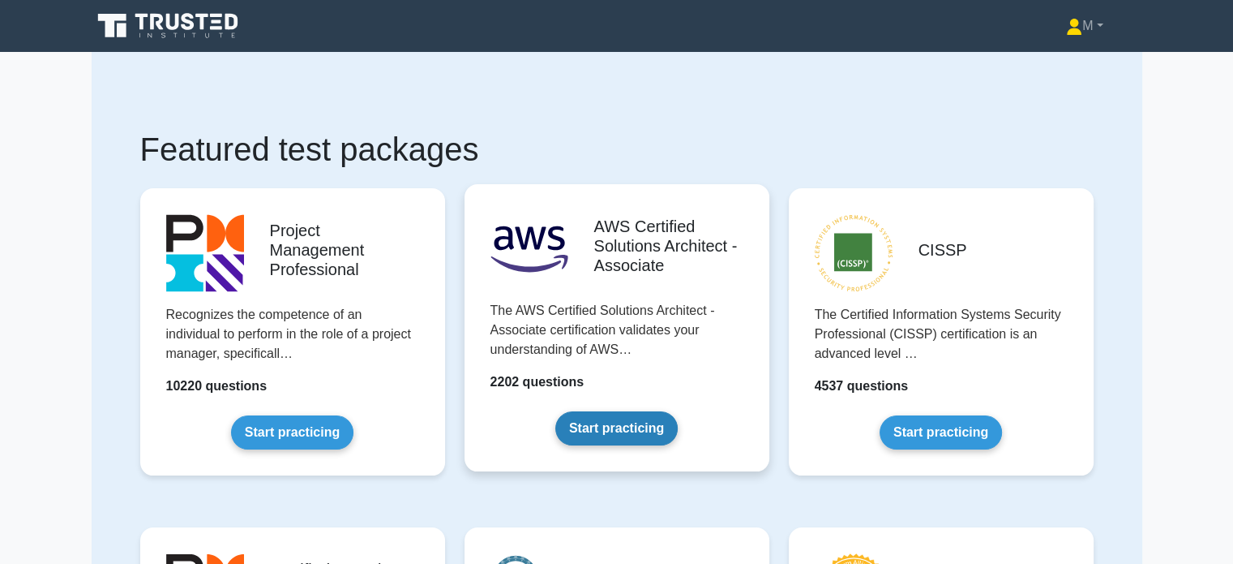
click at [596, 422] on link "Start practicing" at bounding box center [616, 428] width 122 height 34
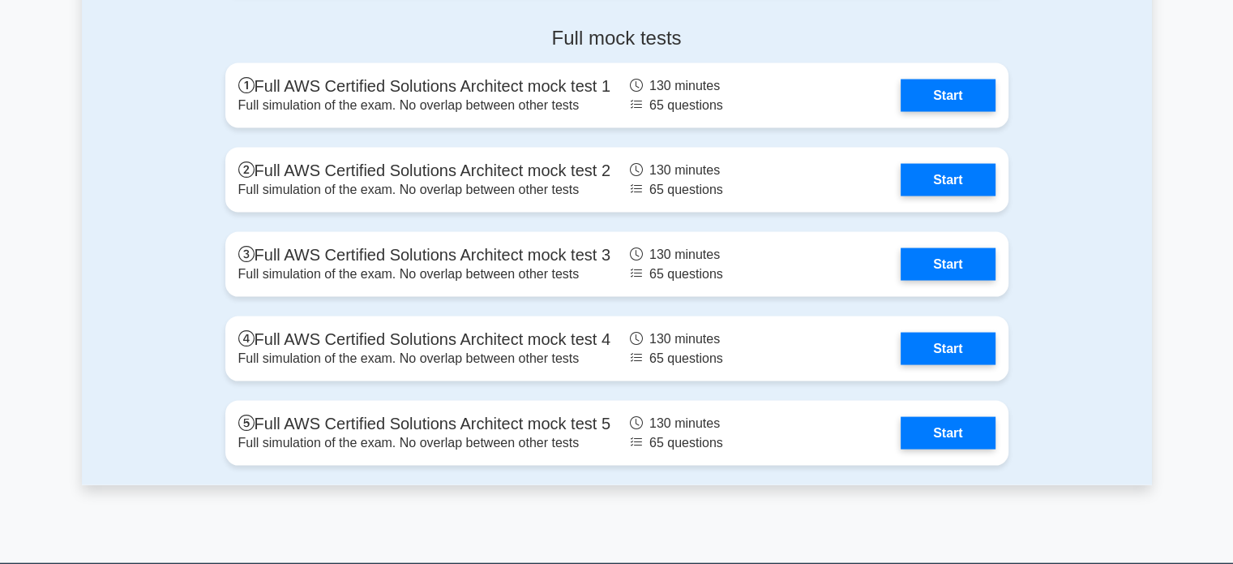
scroll to position [3186, 0]
